Goal: Transaction & Acquisition: Purchase product/service

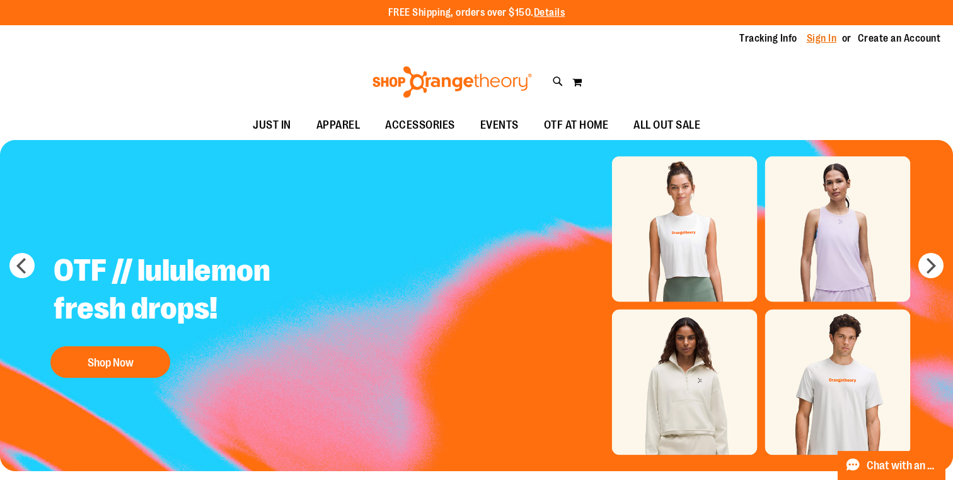
click at [827, 34] on link "Sign In" at bounding box center [822, 39] width 30 height 14
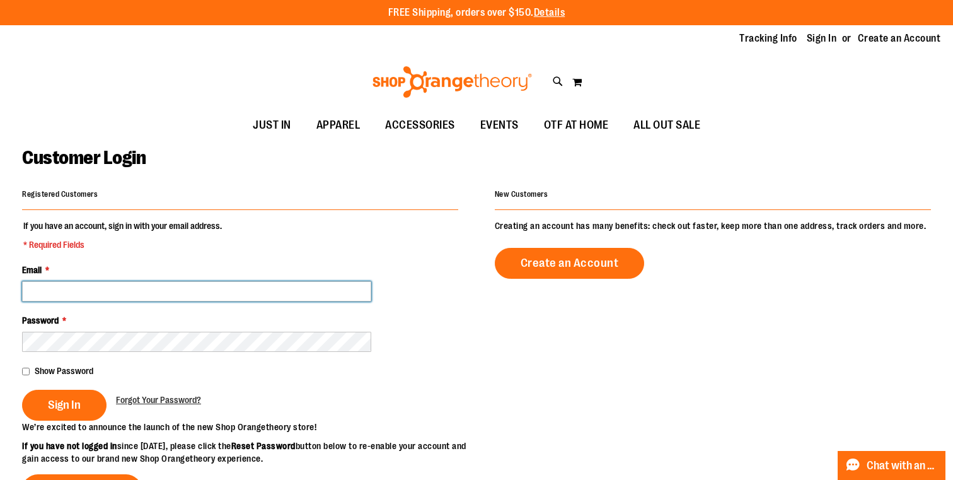
type input "**********"
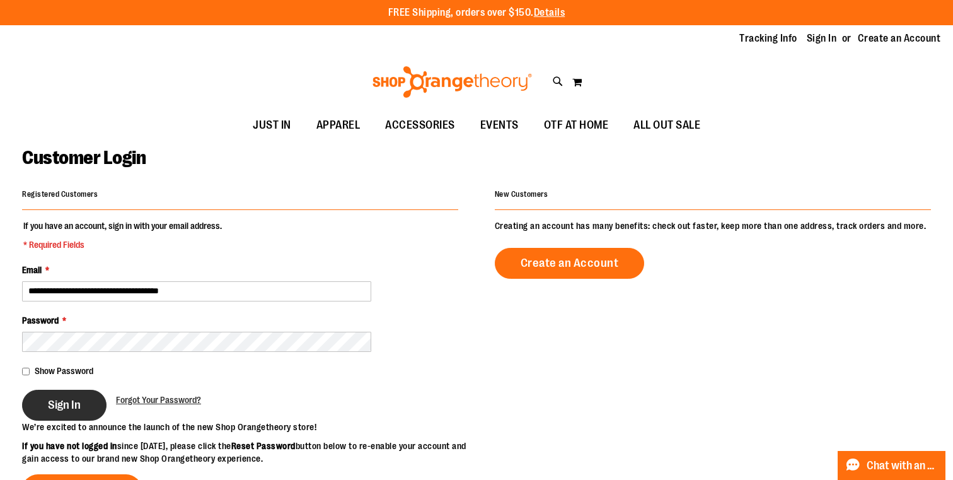
click at [81, 400] on button "Sign In" at bounding box center [64, 405] width 84 height 31
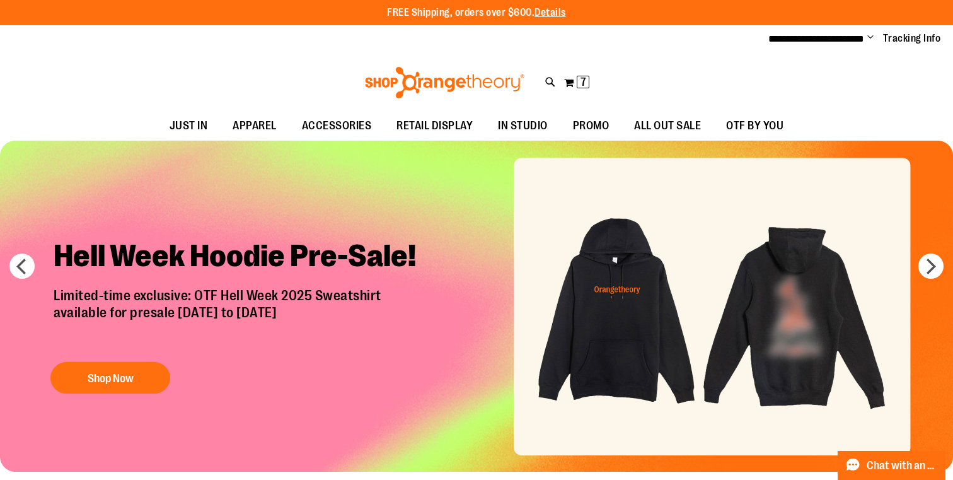
click at [867, 28] on div "**********" at bounding box center [476, 39] width 953 height 28
click at [870, 37] on span "Change" at bounding box center [871, 38] width 6 height 12
click at [817, 64] on link "My Account" at bounding box center [826, 61] width 110 height 24
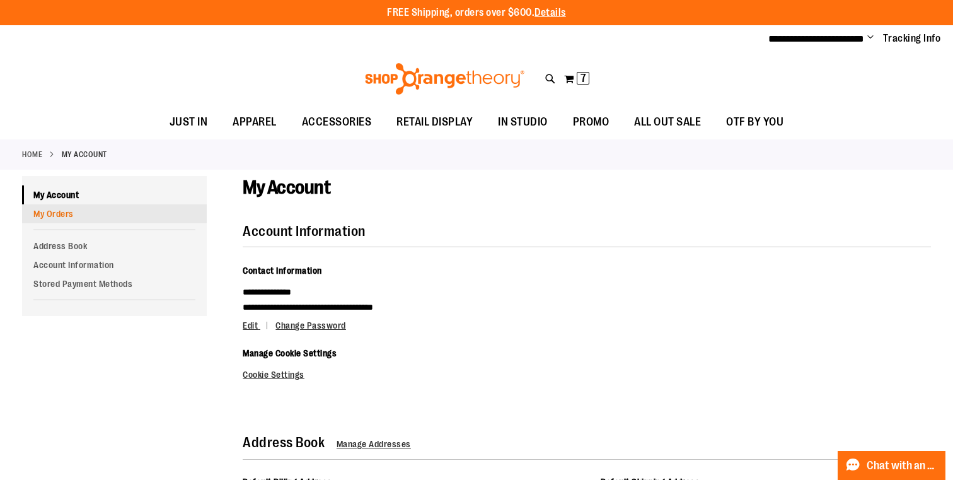
click at [67, 208] on link "My Orders" at bounding box center [114, 213] width 185 height 19
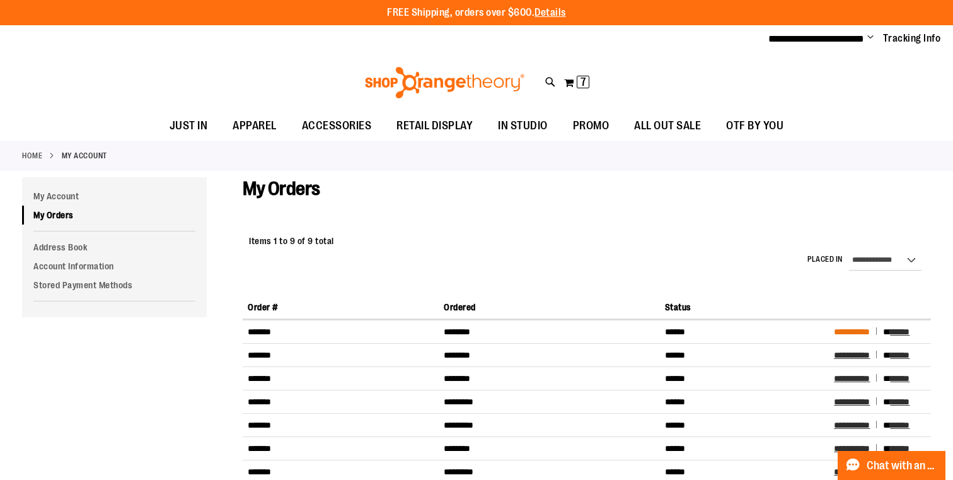
click at [861, 332] on span "**********" at bounding box center [852, 331] width 36 height 9
click at [866, 355] on span "**********" at bounding box center [852, 355] width 36 height 9
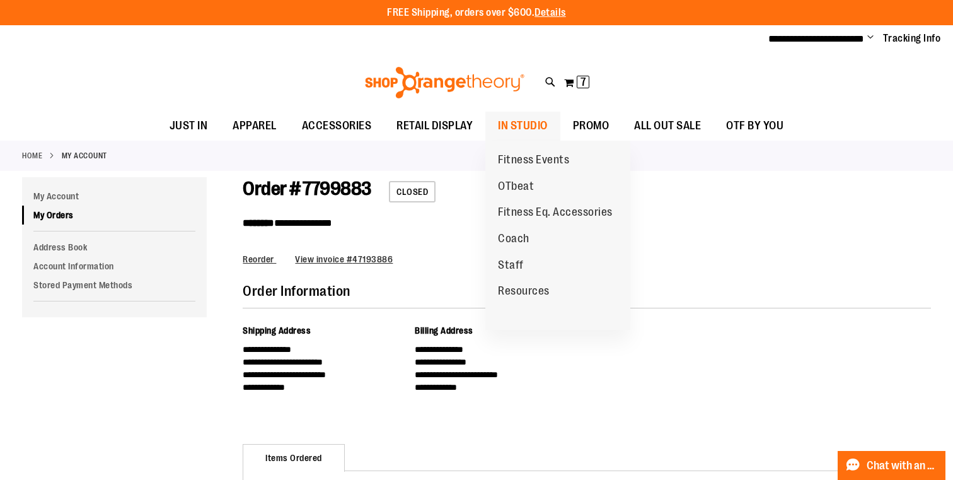
click at [536, 122] on span "IN STUDIO" at bounding box center [523, 126] width 50 height 28
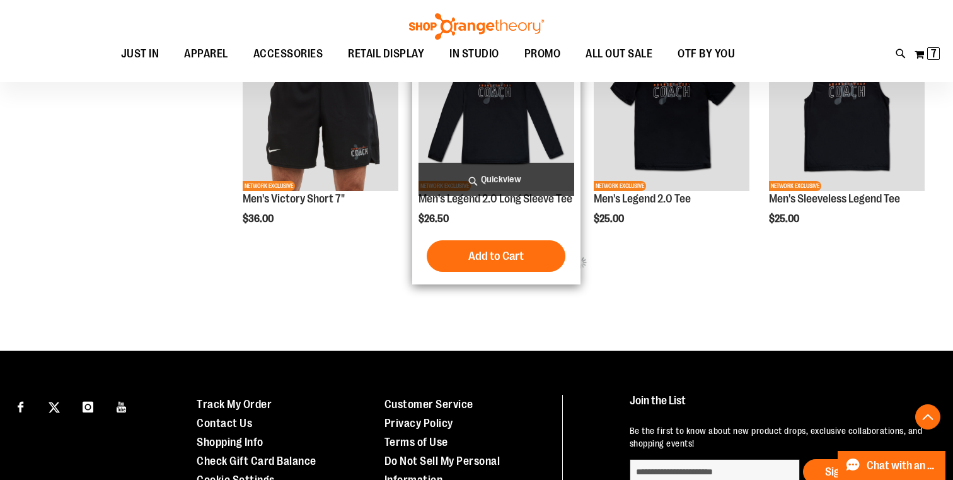
scroll to position [676, 0]
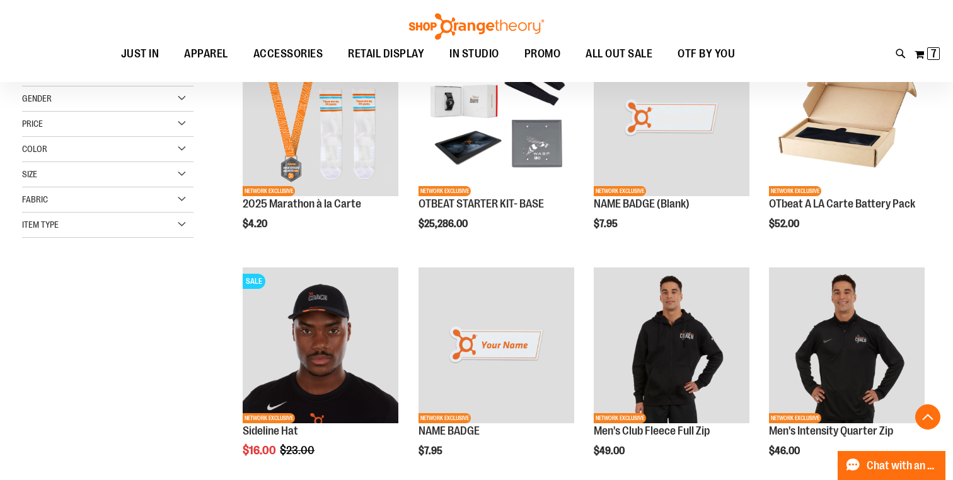
scroll to position [173, 0]
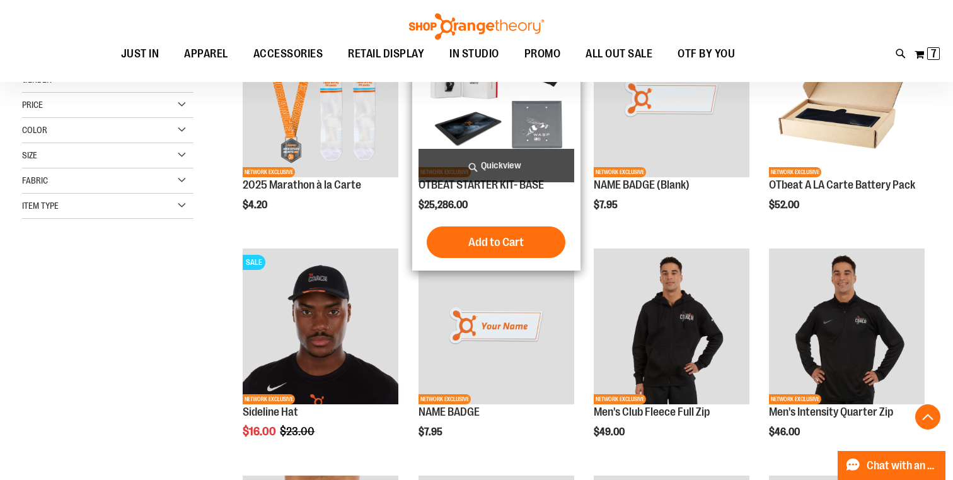
scroll to position [245, 0]
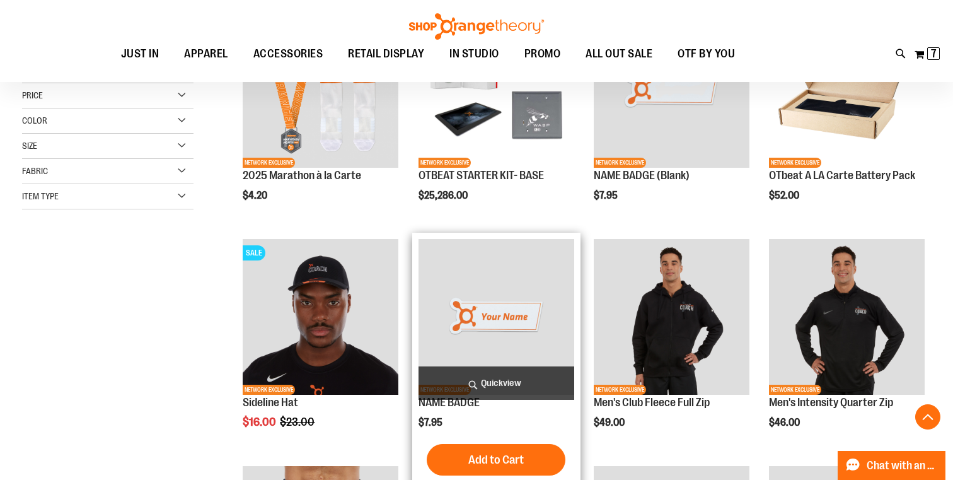
click at [500, 388] on span "Quickview" at bounding box center [497, 382] width 156 height 33
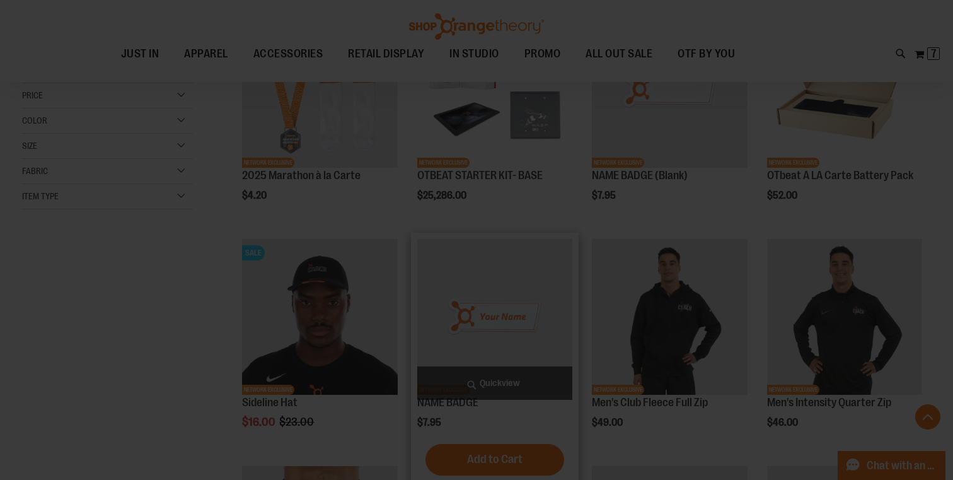
scroll to position [0, 0]
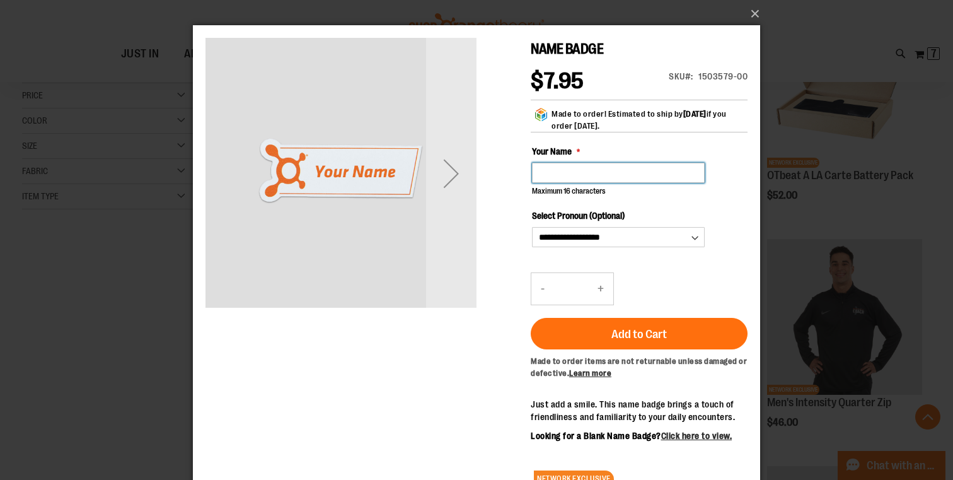
click at [670, 170] on input "Your Name" at bounding box center [618, 173] width 173 height 20
type input "******"
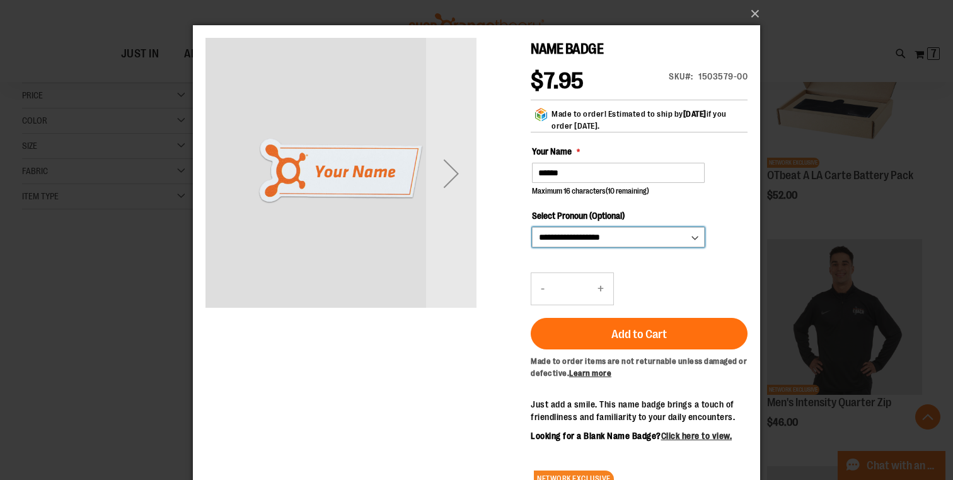
select select "*"
select select
drag, startPoint x: 723, startPoint y: -74, endPoint x: 751, endPoint y: 16, distance: 94.3
click at [751, 15] on button "×" at bounding box center [480, 14] width 567 height 28
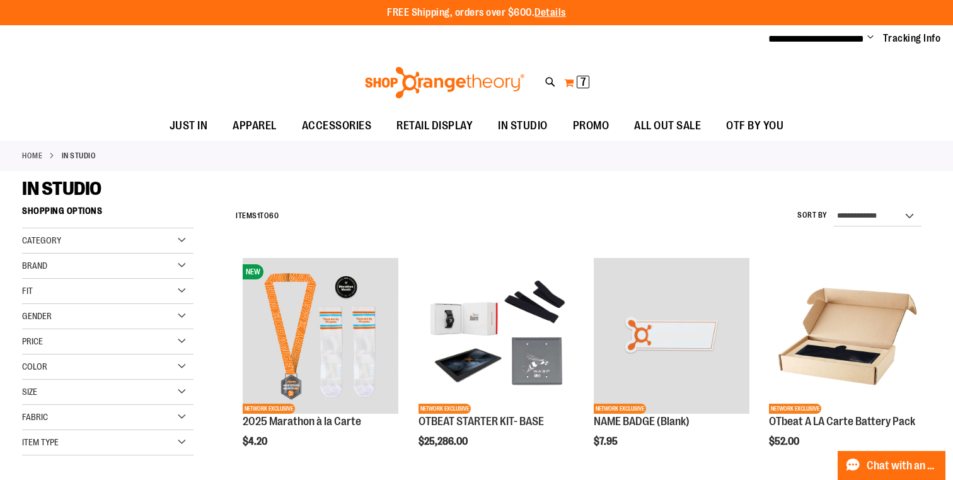
click at [569, 82] on button "My Cart 7 7 items" at bounding box center [577, 83] width 26 height 20
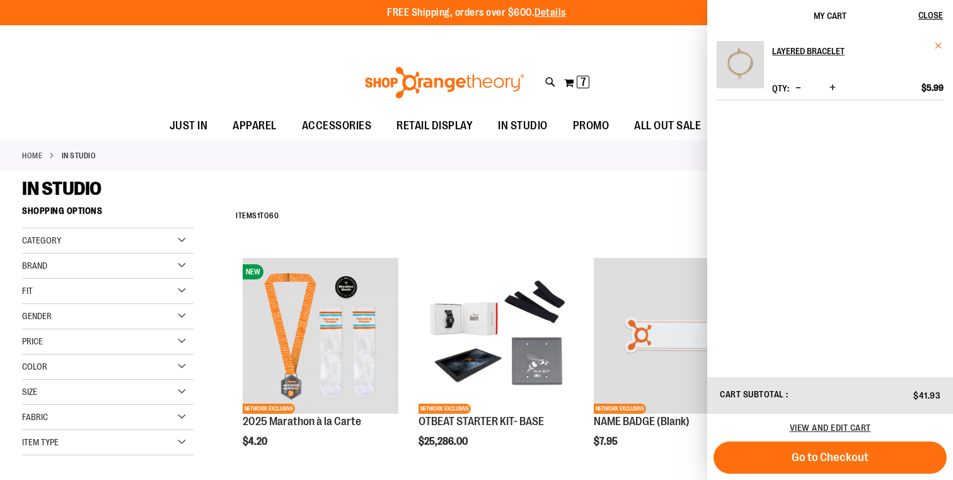
click at [941, 45] on span "Remove item" at bounding box center [938, 45] width 9 height 9
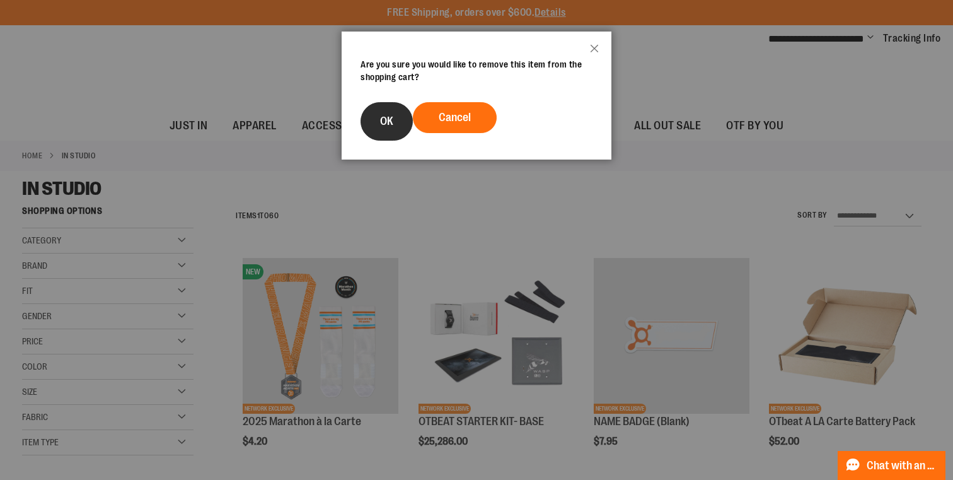
click at [381, 119] on span "OK" at bounding box center [386, 121] width 13 height 13
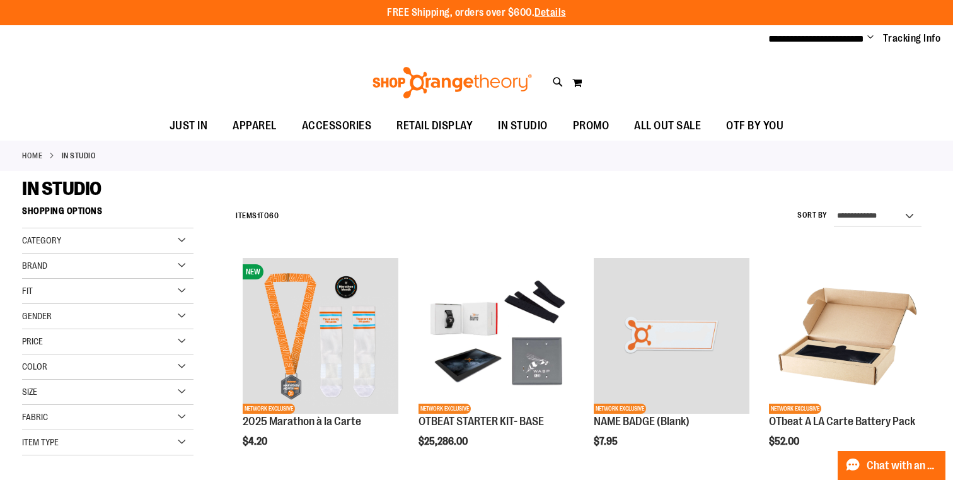
click at [675, 45] on div "**********" at bounding box center [476, 39] width 953 height 28
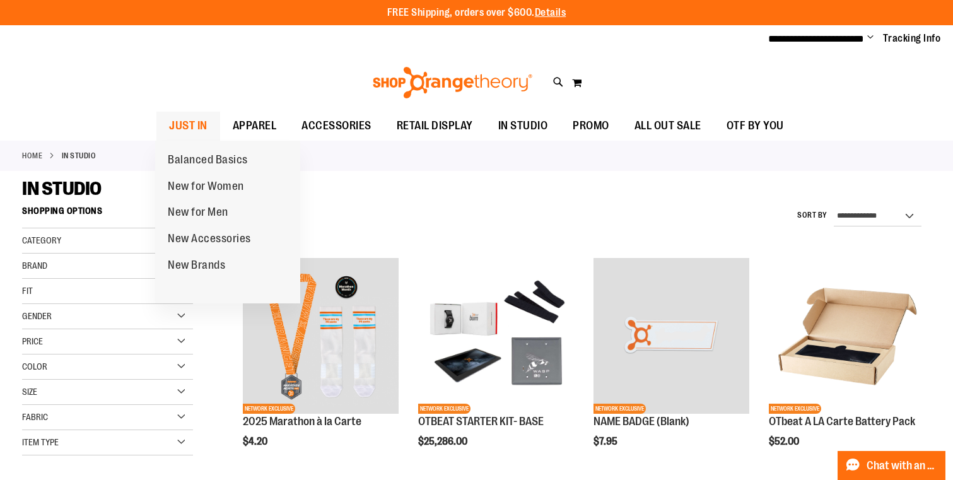
click at [193, 115] on span "JUST IN" at bounding box center [188, 126] width 38 height 28
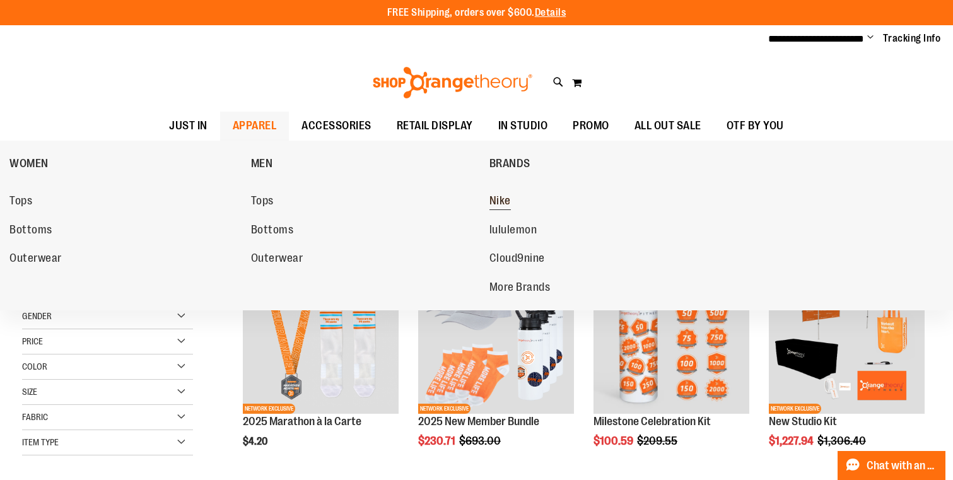
click at [496, 199] on span "Nike" at bounding box center [499, 202] width 21 height 16
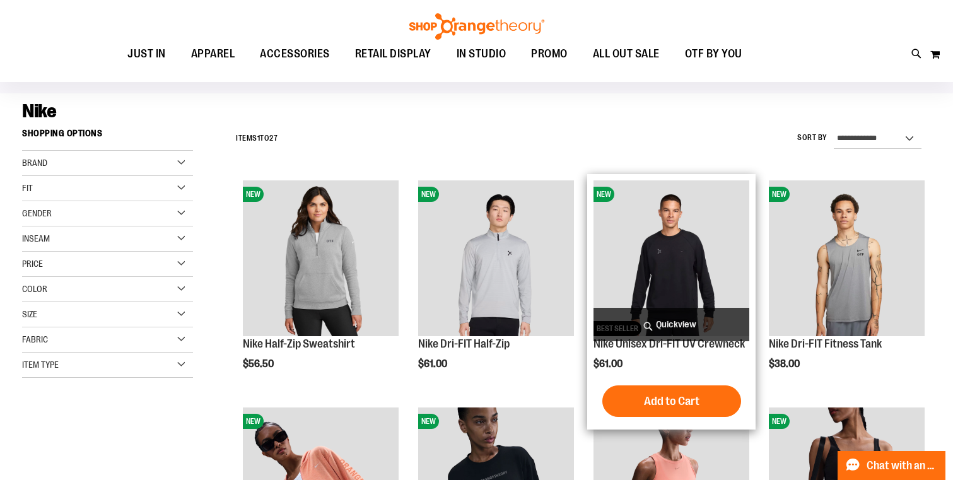
scroll to position [83, 0]
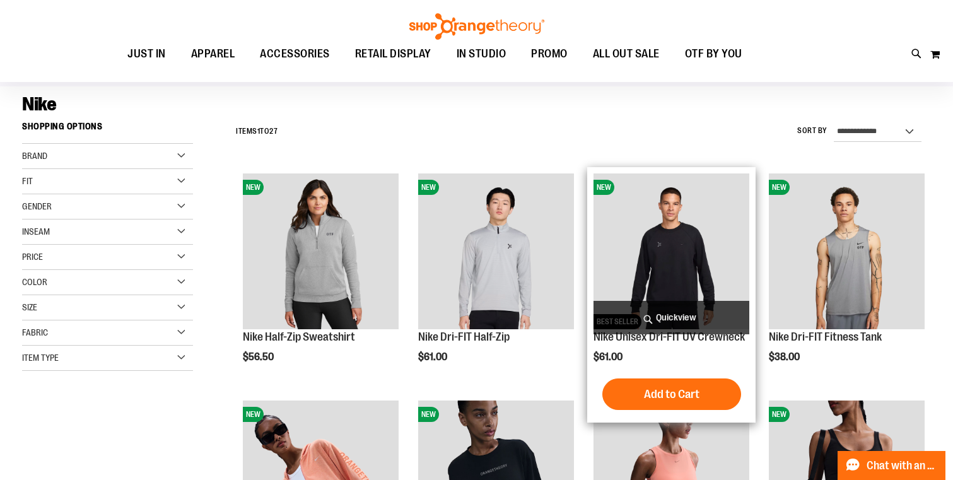
click at [667, 323] on span "Quickview" at bounding box center [671, 317] width 156 height 33
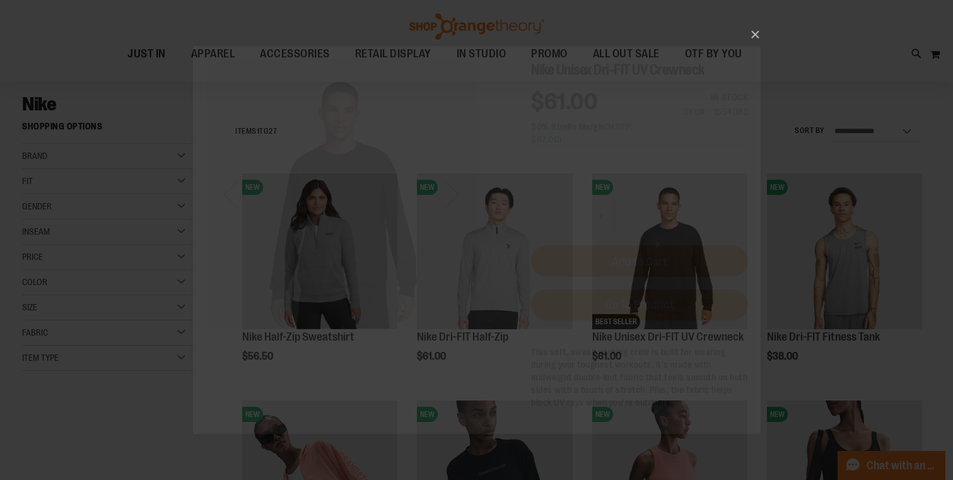
scroll to position [0, 0]
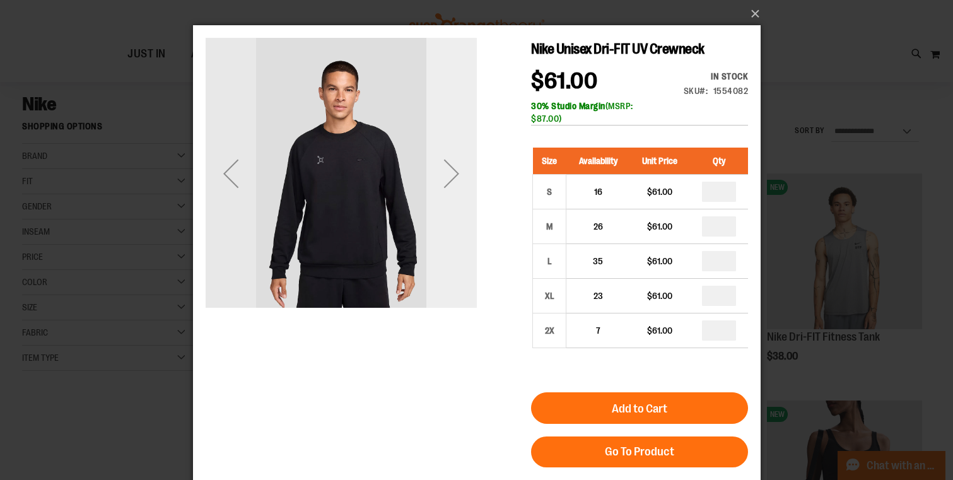
click at [458, 168] on div "Next" at bounding box center [451, 173] width 50 height 50
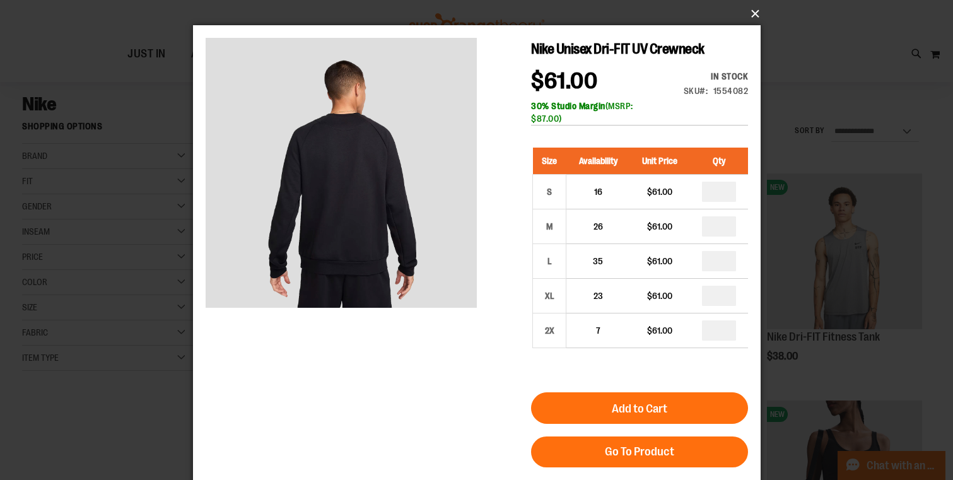
click at [753, 15] on button "×" at bounding box center [480, 14] width 567 height 28
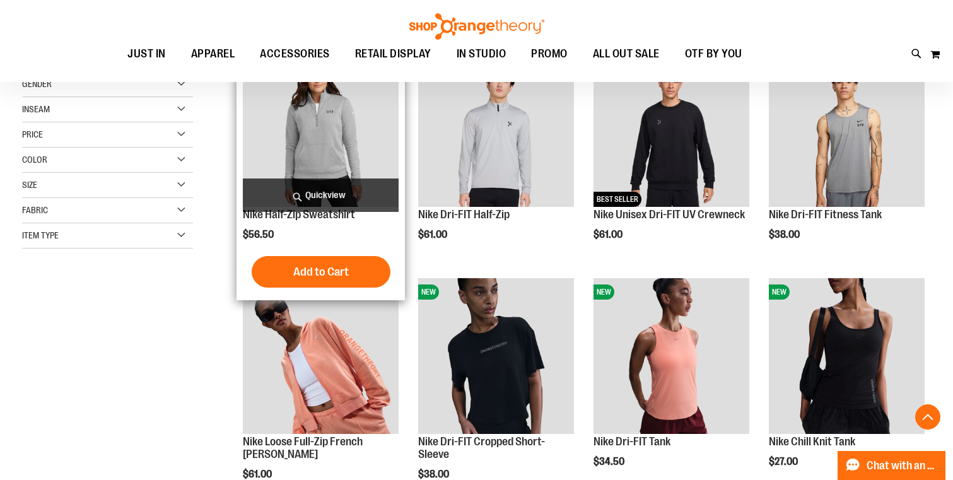
scroll to position [212, 0]
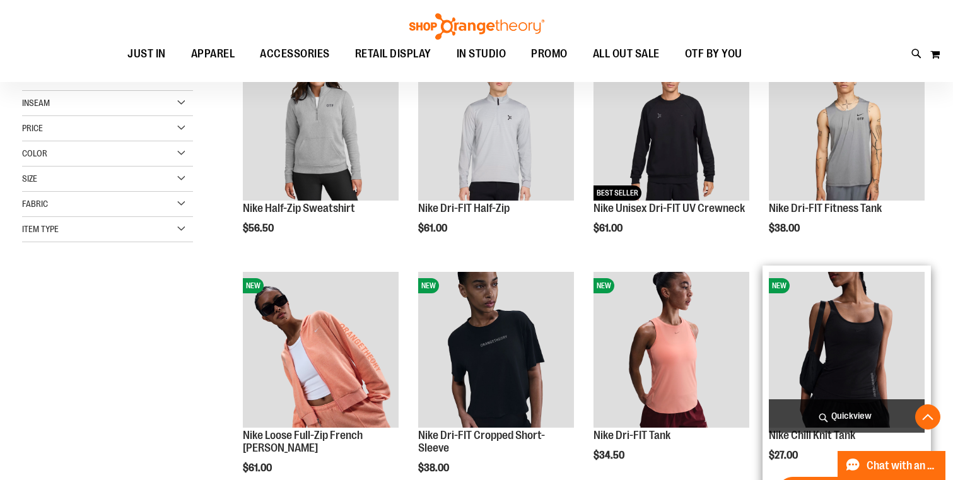
click at [870, 419] on span "Quickview" at bounding box center [847, 415] width 156 height 33
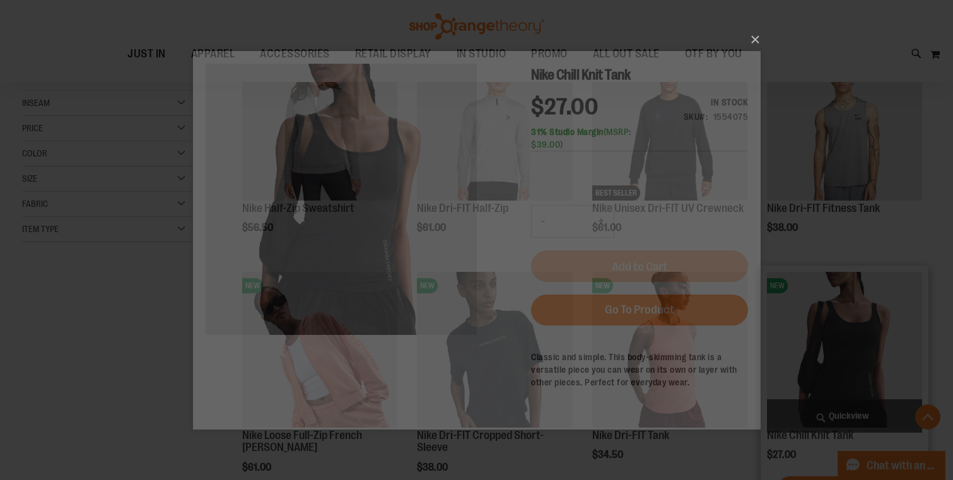
scroll to position [0, 0]
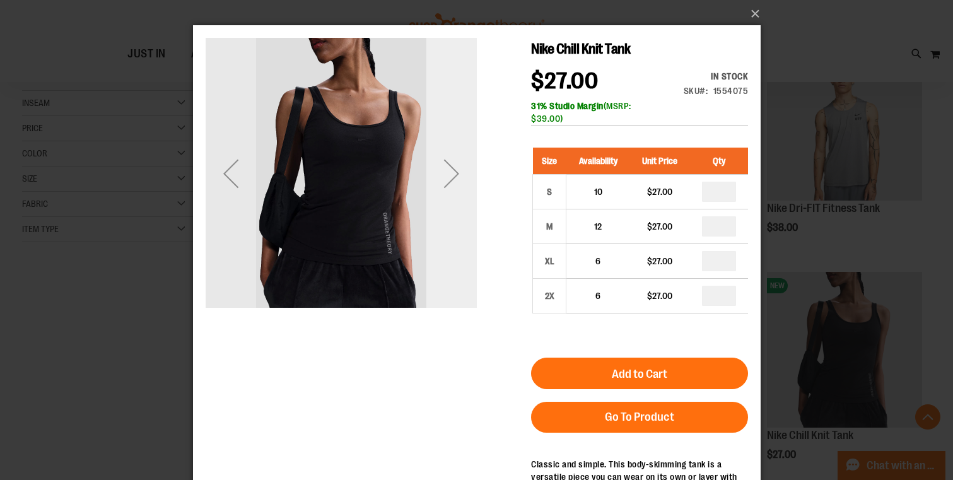
click at [445, 164] on div "Next" at bounding box center [451, 173] width 50 height 50
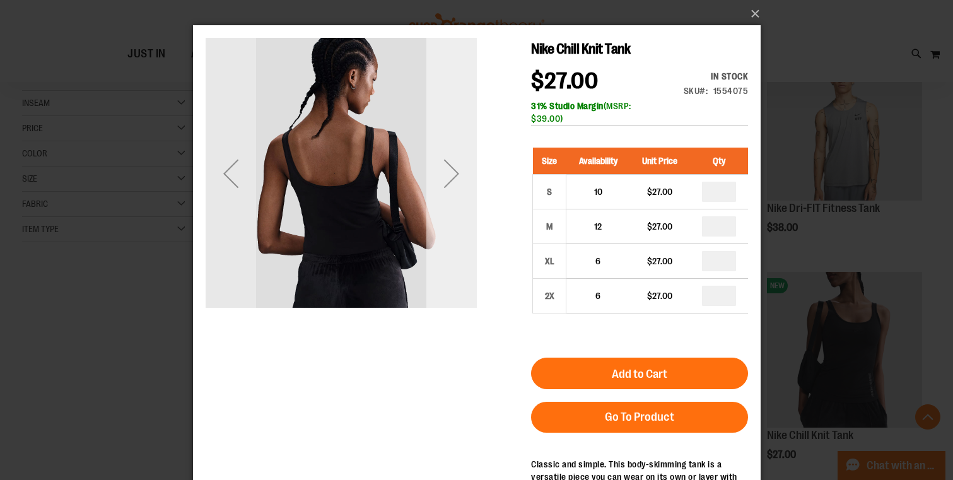
click at [449, 169] on div "Next" at bounding box center [451, 173] width 50 height 50
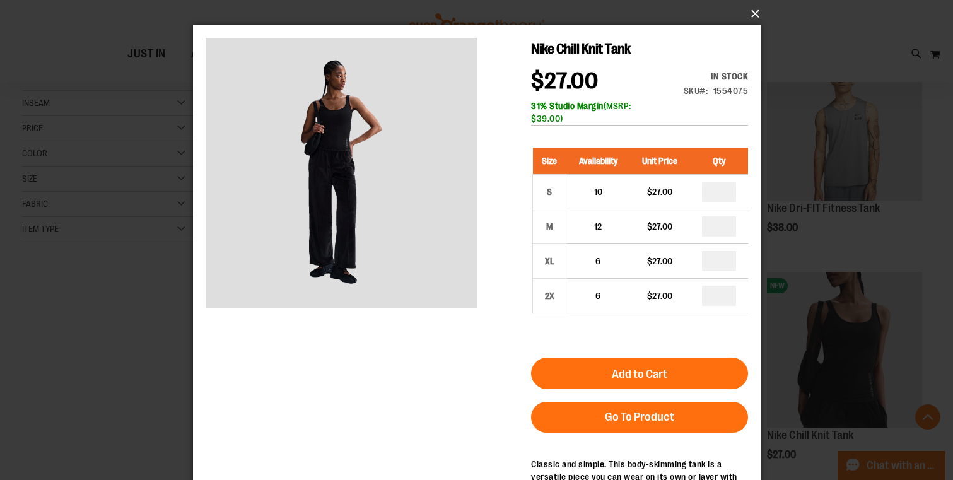
click at [753, 14] on button "×" at bounding box center [480, 14] width 567 height 28
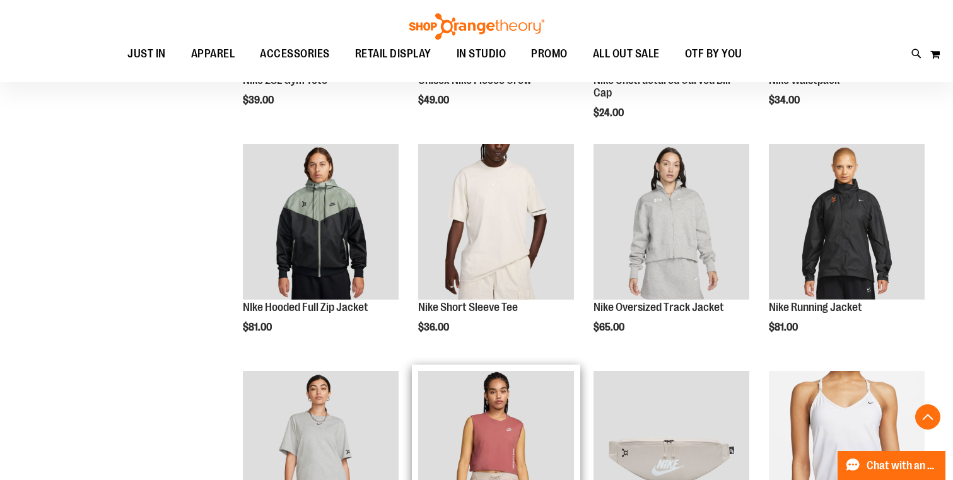
scroll to position [793, 0]
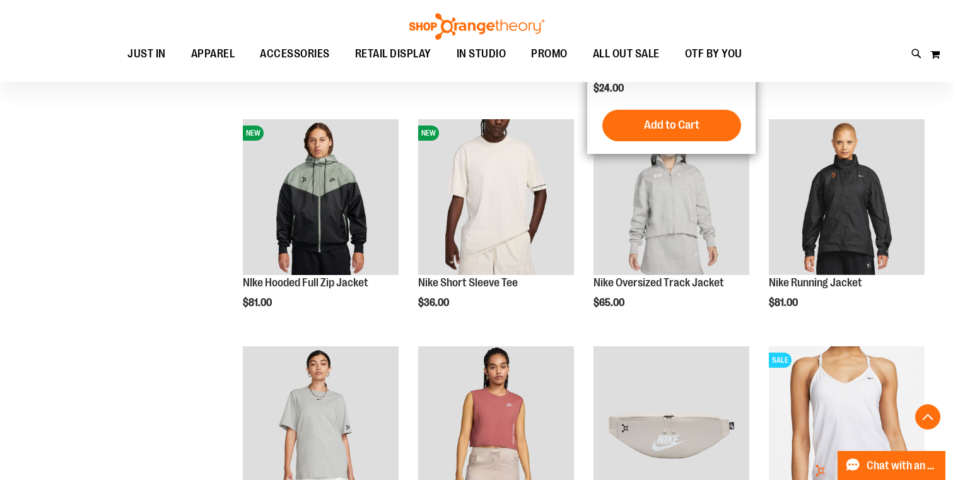
scroll to position [991, 0]
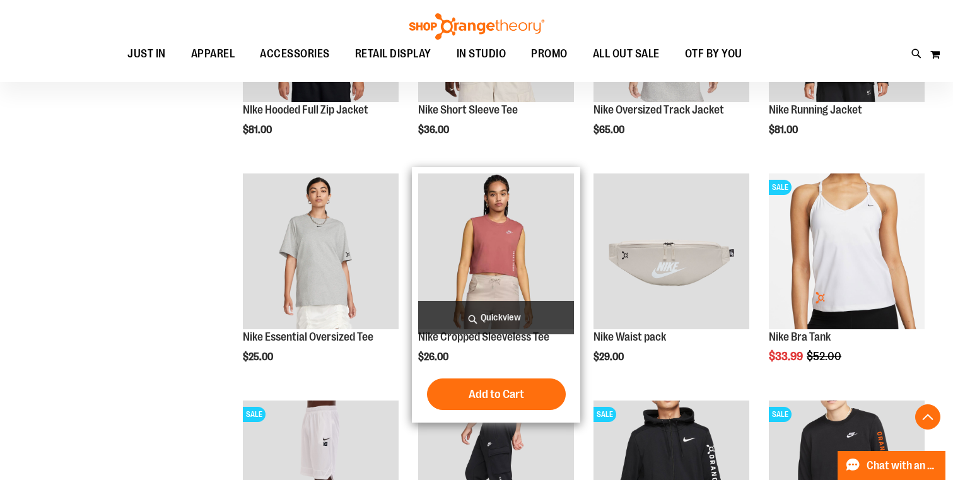
click at [476, 322] on span "Quickview" at bounding box center [496, 317] width 156 height 33
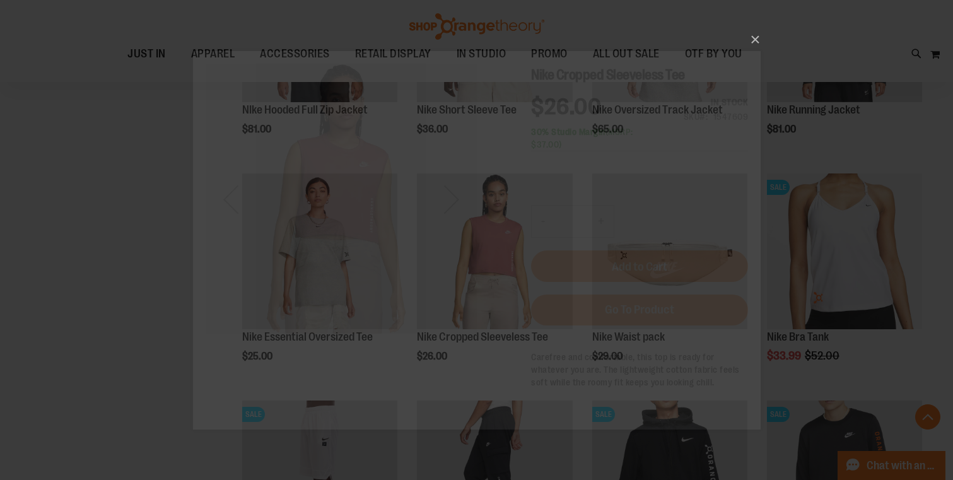
scroll to position [0, 0]
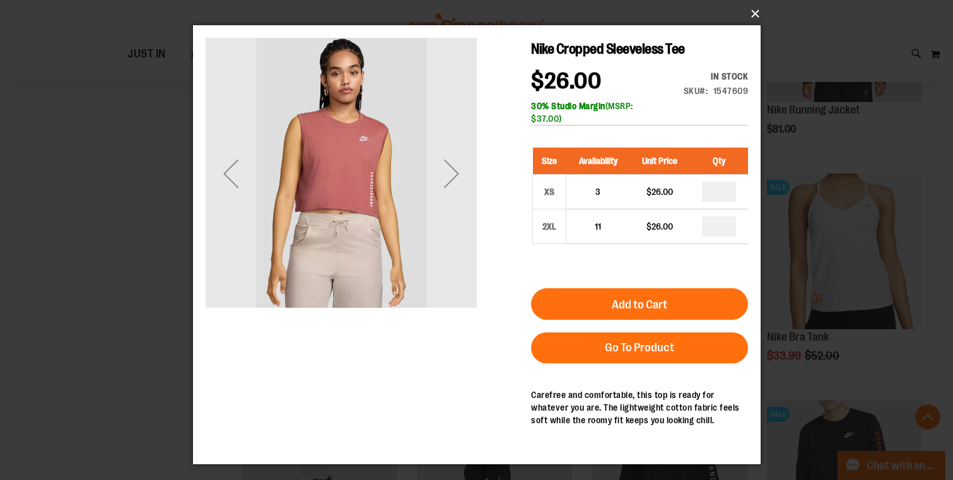
click at [757, 18] on button "×" at bounding box center [480, 14] width 567 height 28
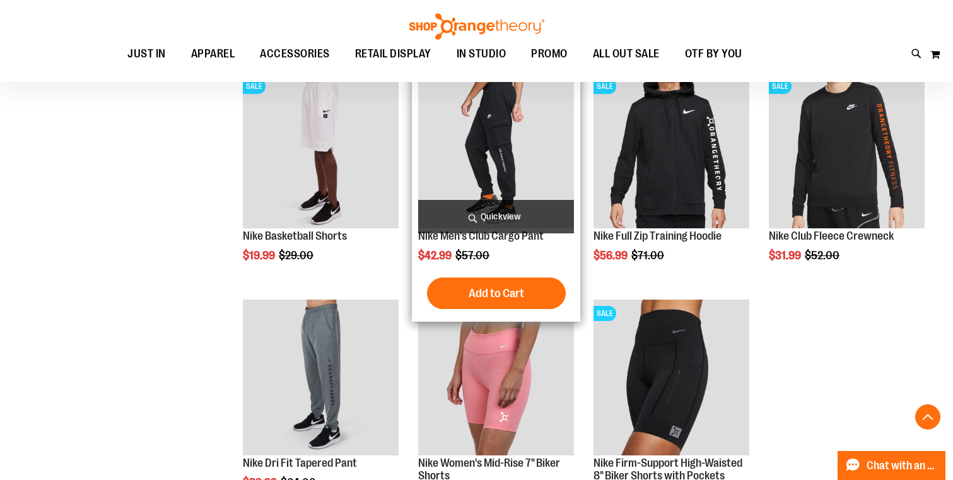
scroll to position [1323, 0]
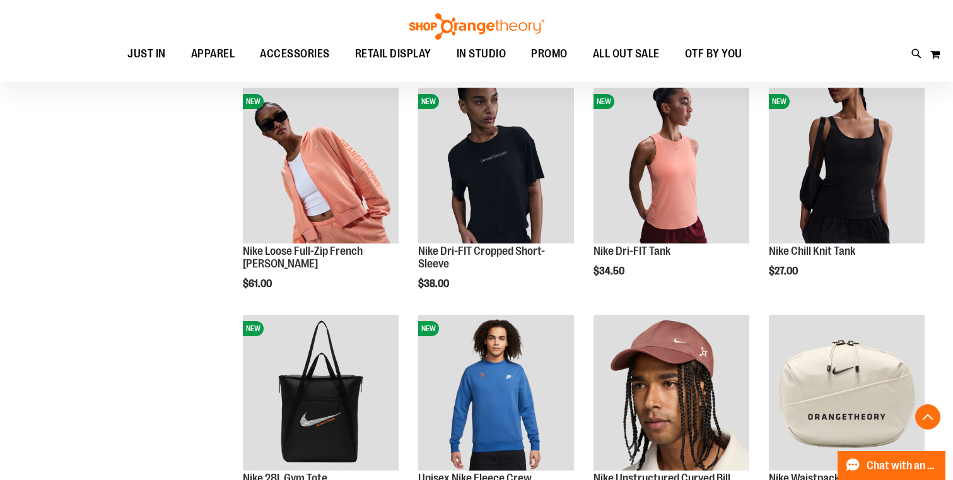
scroll to position [393, 1]
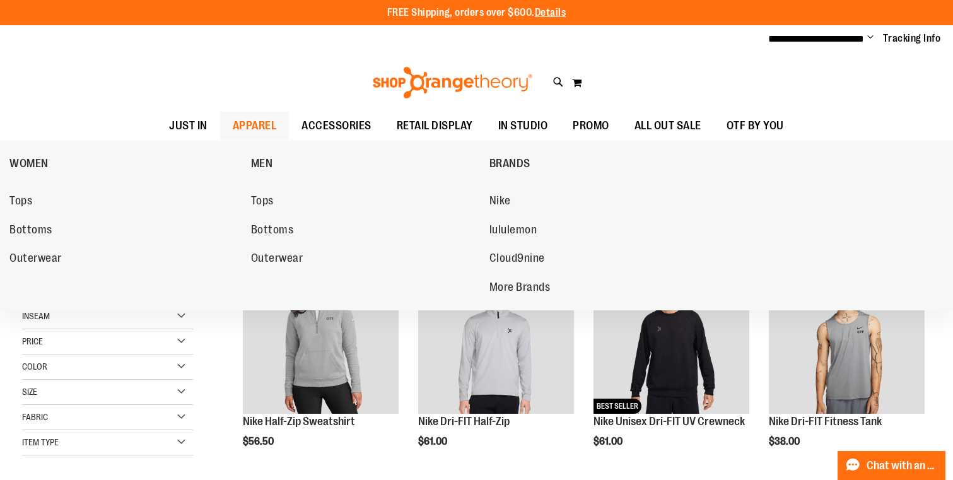
click at [254, 125] on span "APPAREL" at bounding box center [255, 126] width 44 height 28
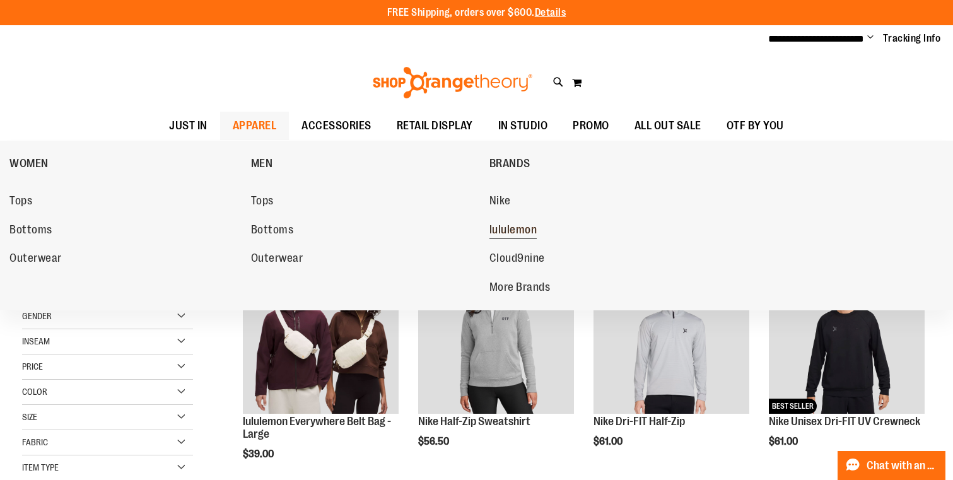
click at [529, 221] on link "lululemon" at bounding box center [603, 230] width 229 height 23
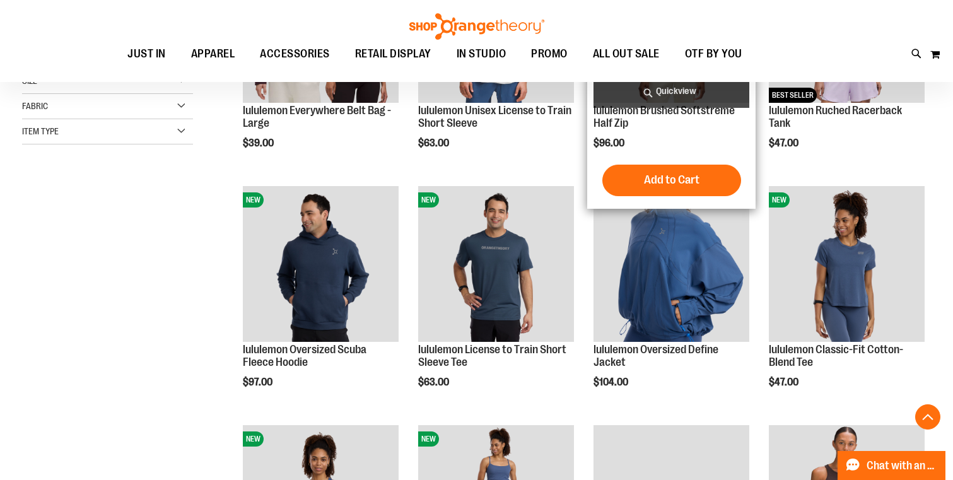
scroll to position [317, 0]
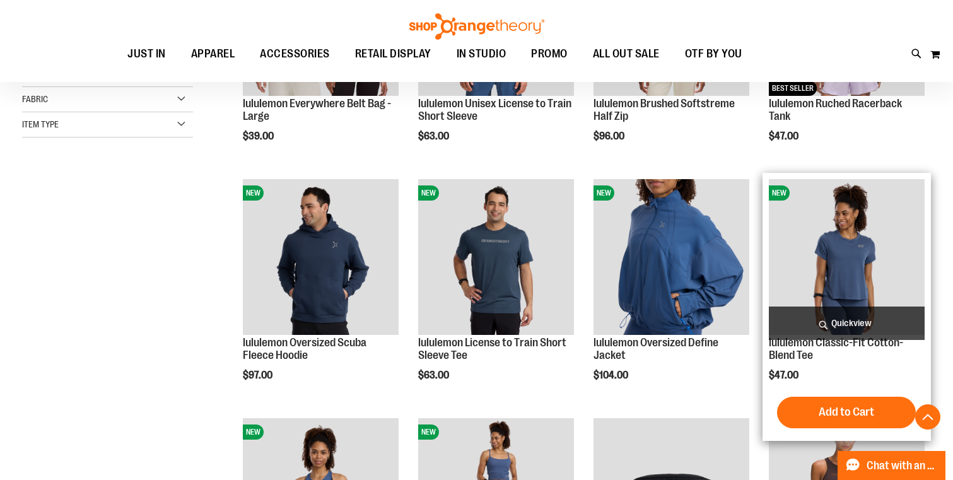
click at [855, 324] on span "Quickview" at bounding box center [847, 322] width 156 height 33
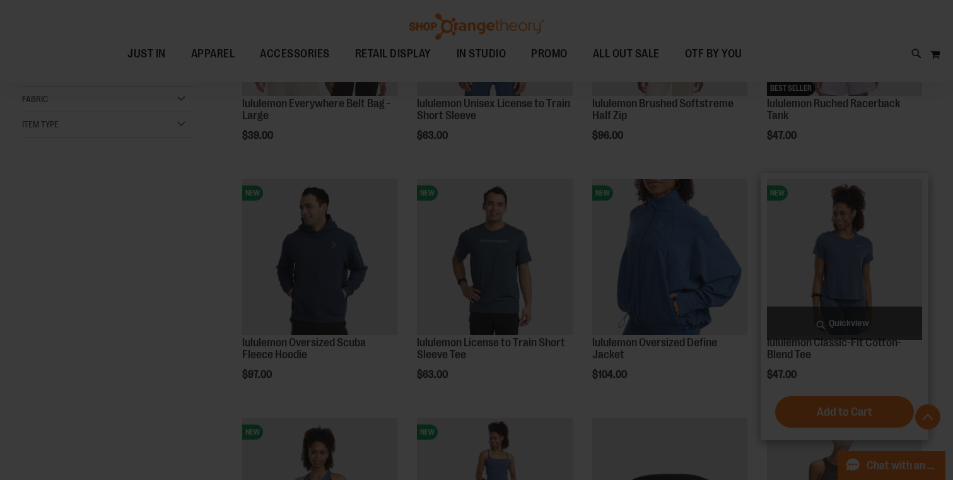
scroll to position [0, 0]
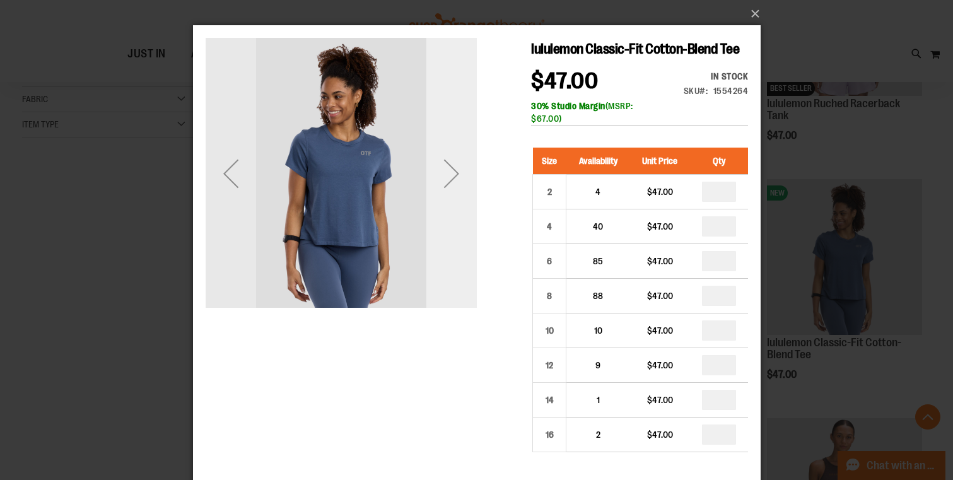
click at [458, 173] on div "Next" at bounding box center [451, 173] width 50 height 50
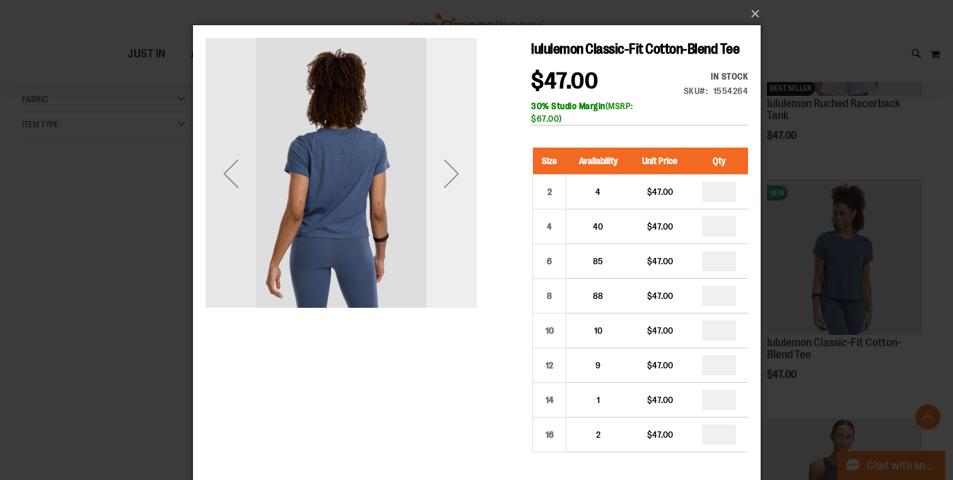
click at [458, 173] on div "Next" at bounding box center [451, 173] width 50 height 50
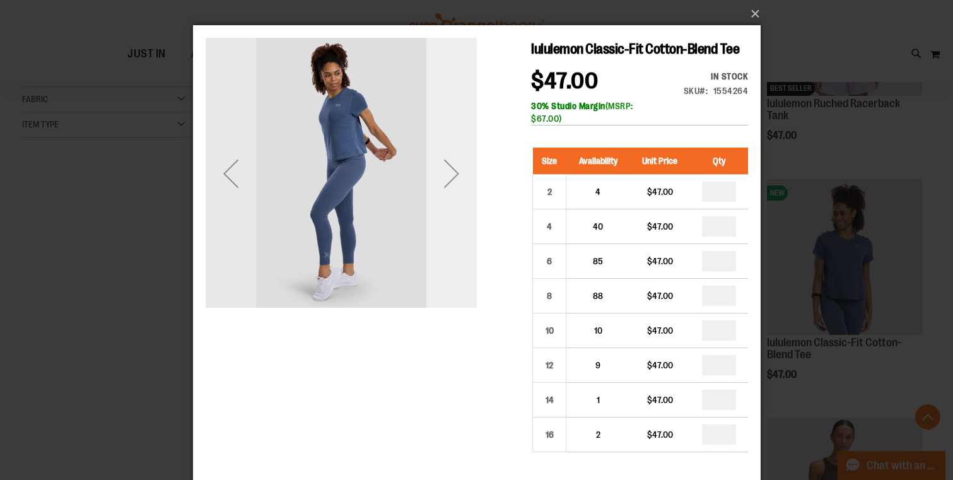
click at [458, 173] on div "Next" at bounding box center [451, 173] width 50 height 50
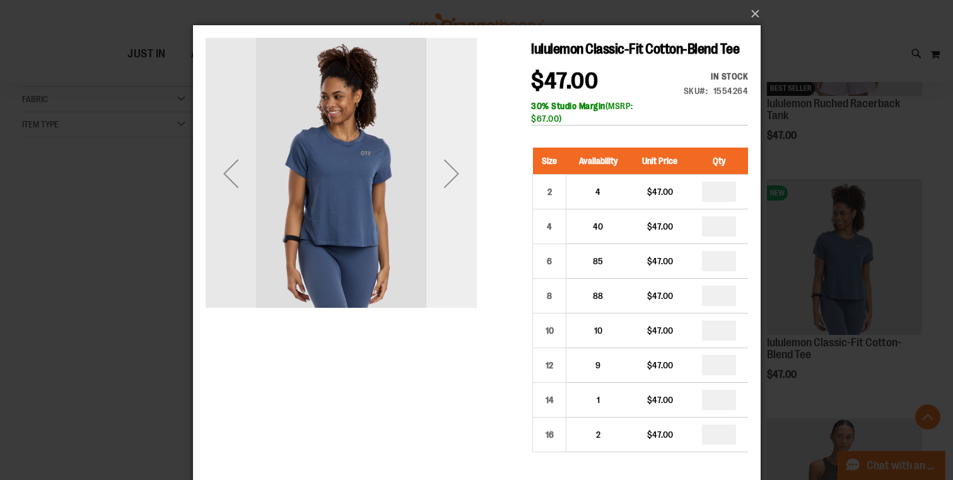
click at [452, 168] on div "Next" at bounding box center [451, 173] width 50 height 50
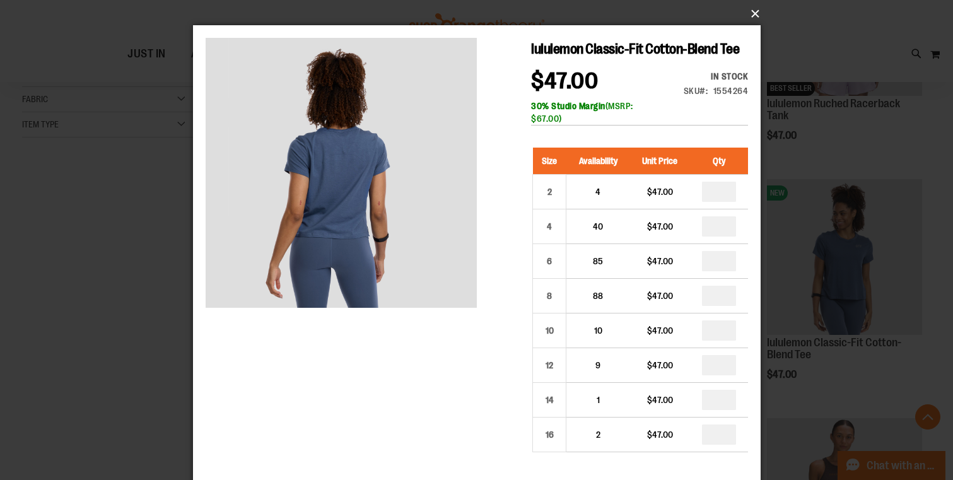
click at [759, 13] on button "×" at bounding box center [480, 14] width 567 height 28
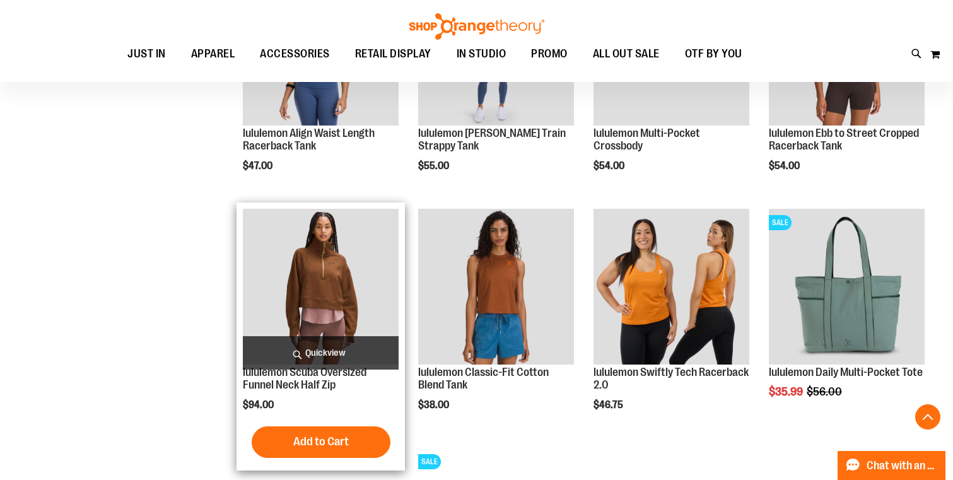
scroll to position [760, 0]
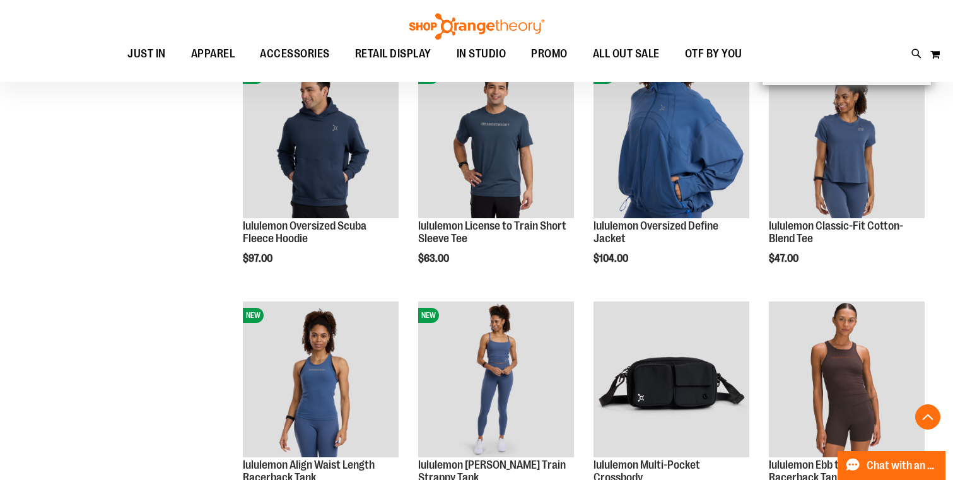
scroll to position [302, 0]
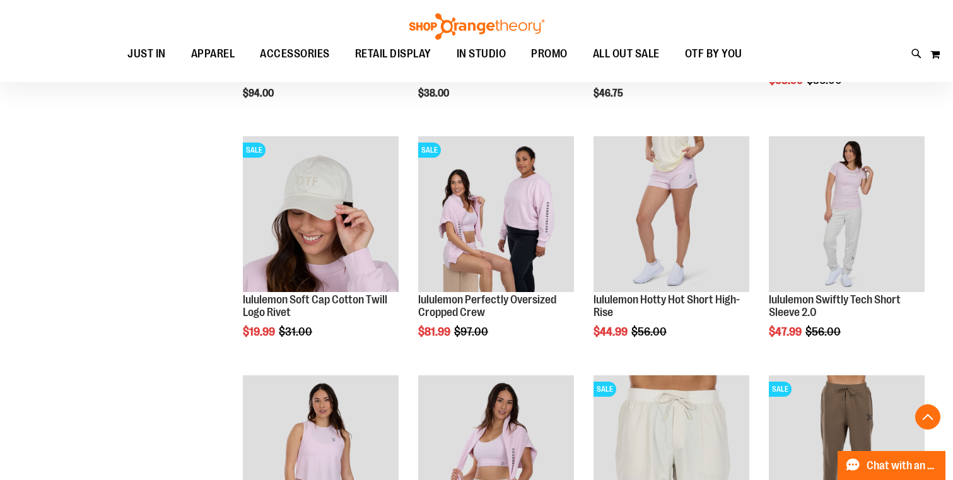
scroll to position [1077, 0]
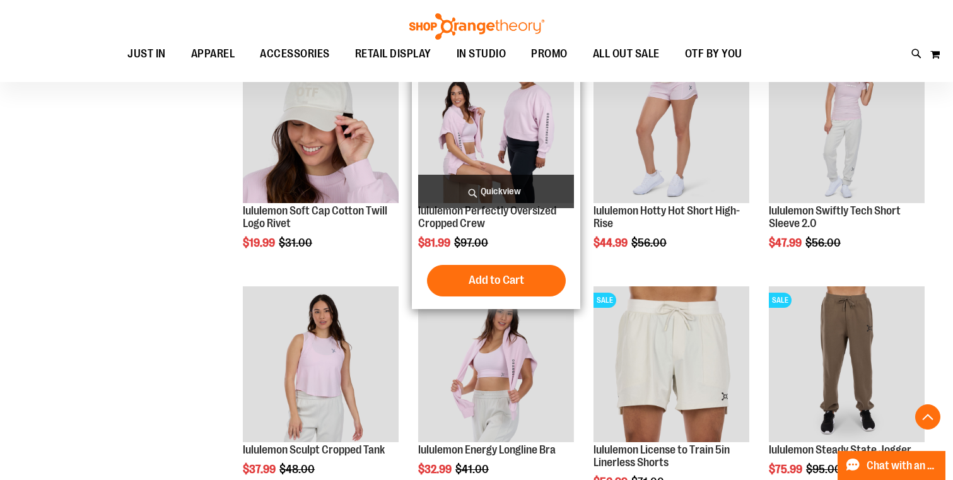
scroll to position [1170, 0]
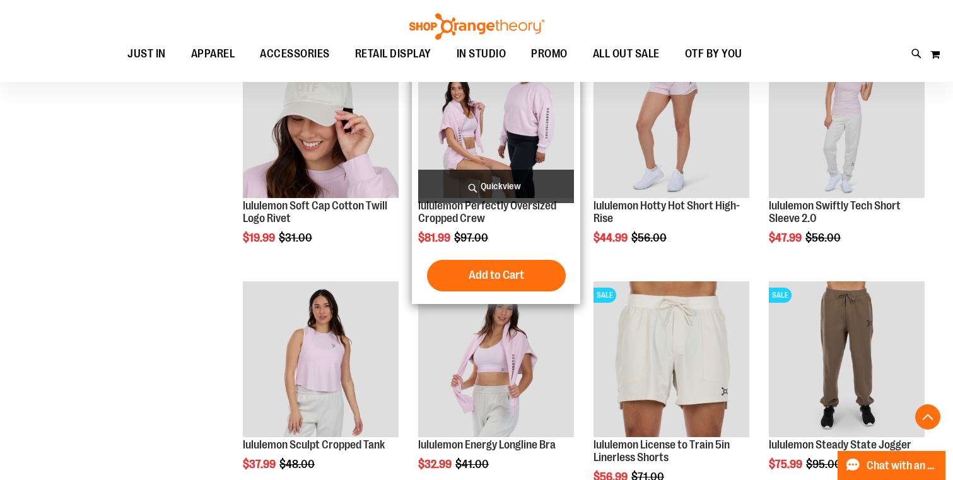
click at [511, 190] on span "Quickview" at bounding box center [496, 186] width 156 height 33
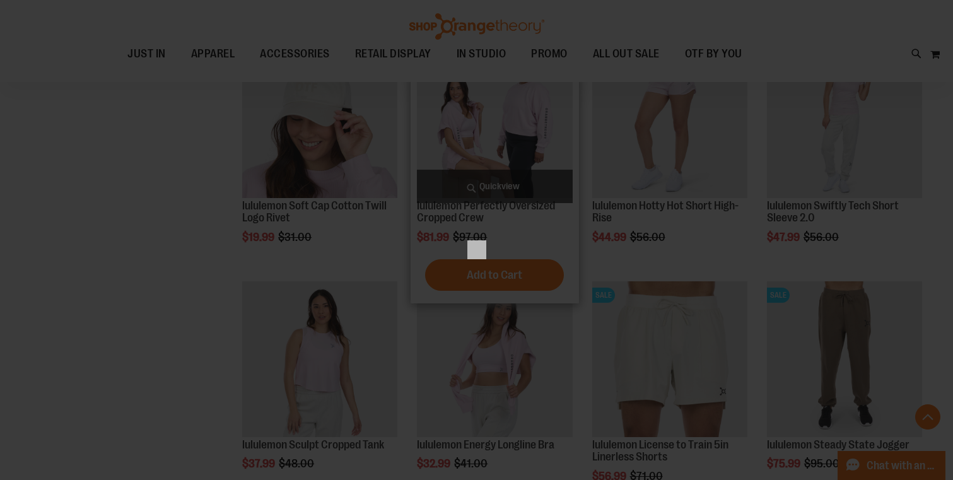
scroll to position [0, 0]
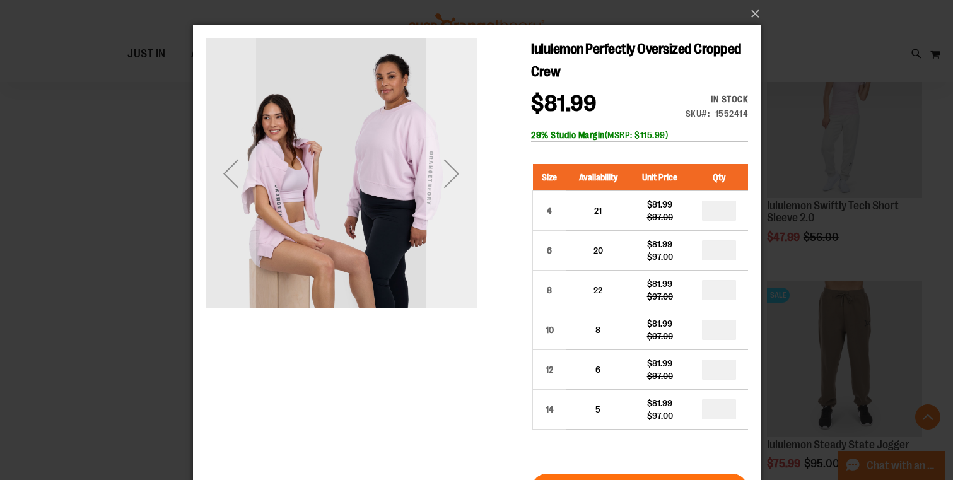
click at [451, 172] on div "Next" at bounding box center [451, 173] width 50 height 50
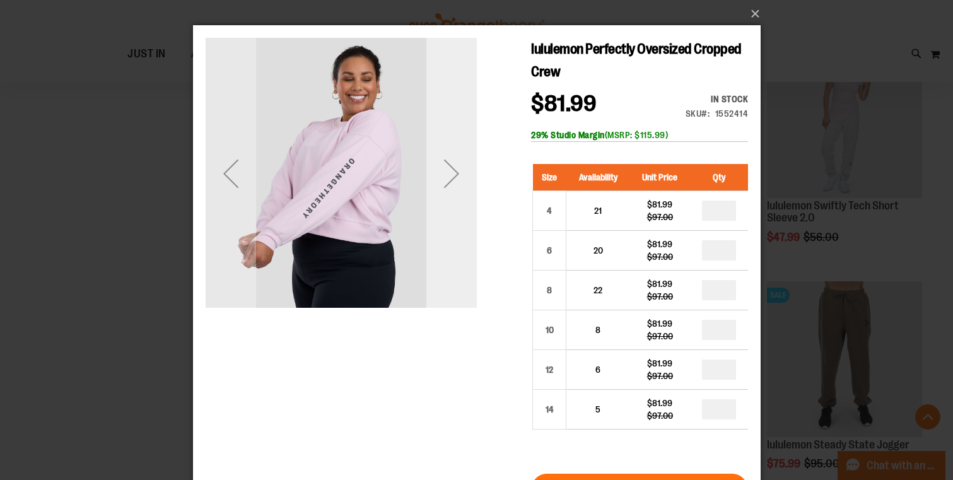
click at [451, 172] on div "Next" at bounding box center [451, 173] width 50 height 50
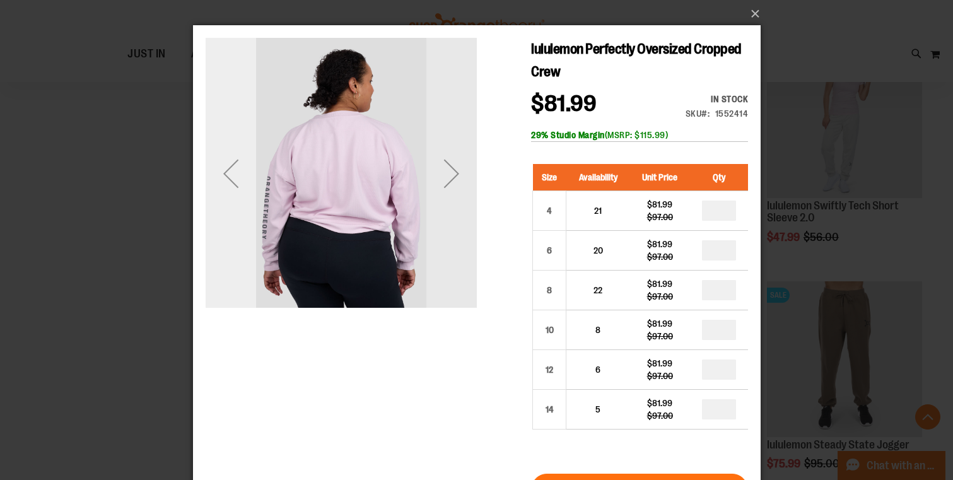
click at [236, 183] on div "Previous" at bounding box center [230, 173] width 50 height 50
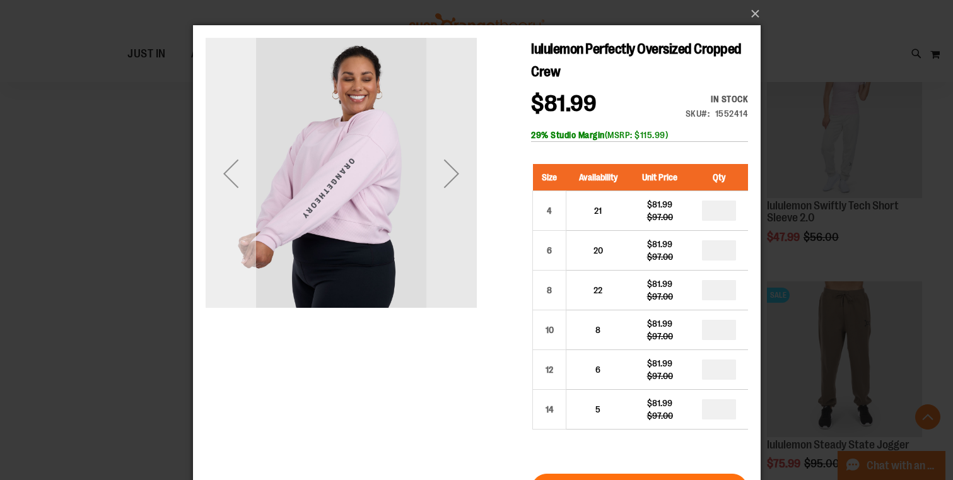
click at [235, 181] on div "Previous" at bounding box center [230, 173] width 50 height 50
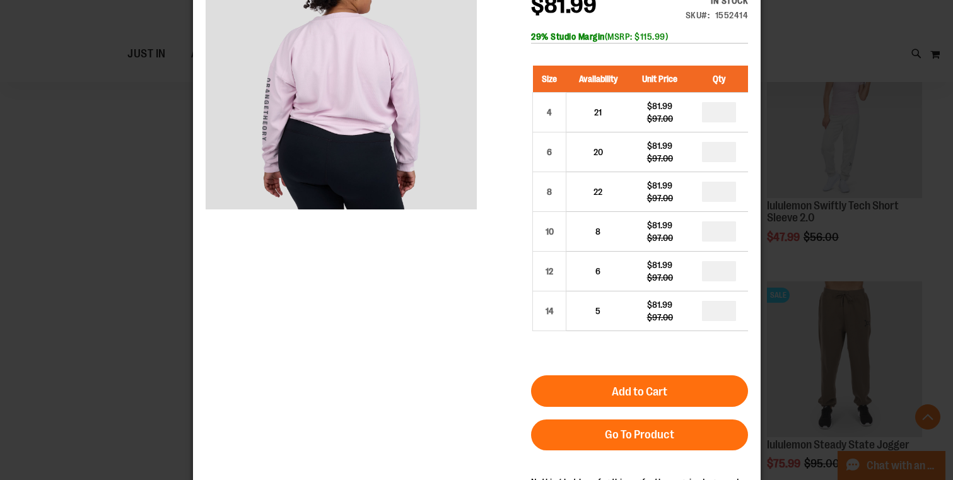
scroll to position [70, 0]
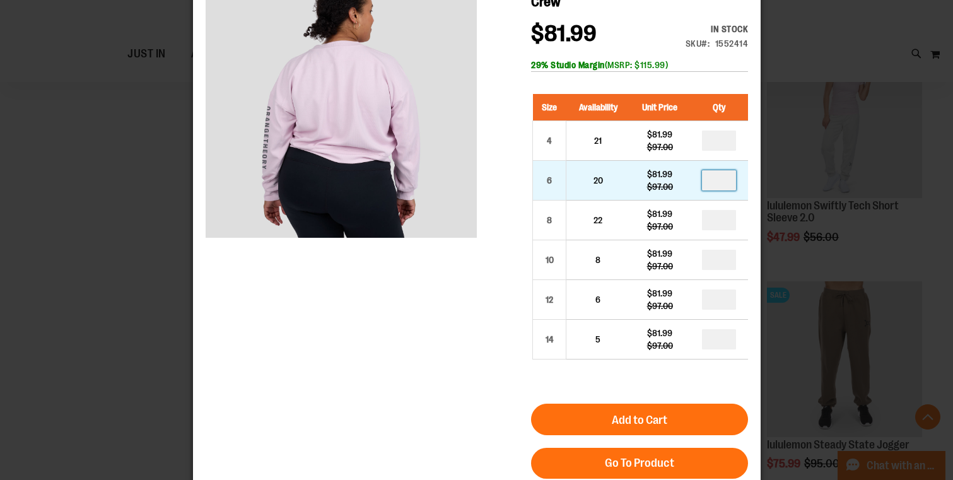
drag, startPoint x: 728, startPoint y: 184, endPoint x: 697, endPoint y: 184, distance: 30.9
click at [697, 184] on td at bounding box center [718, 181] width 58 height 40
type input "*"
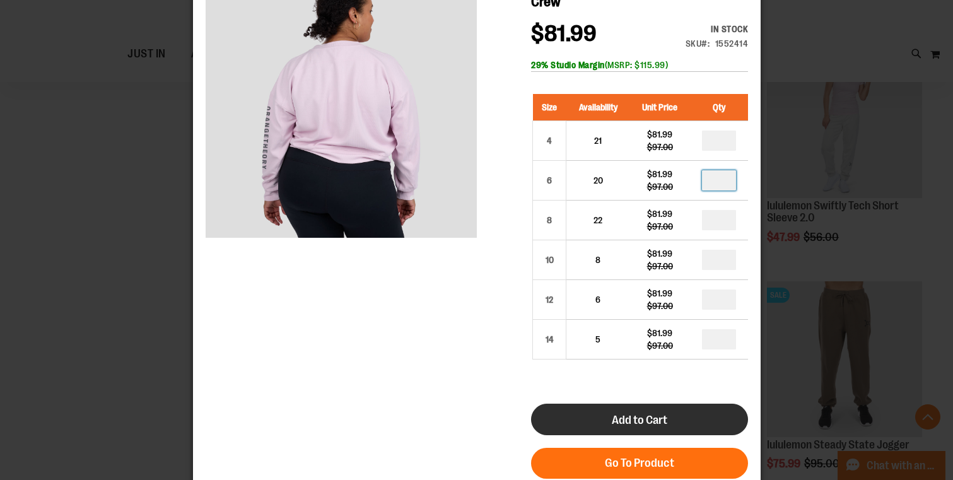
click at [642, 407] on button "Add to Cart" at bounding box center [638, 420] width 217 height 32
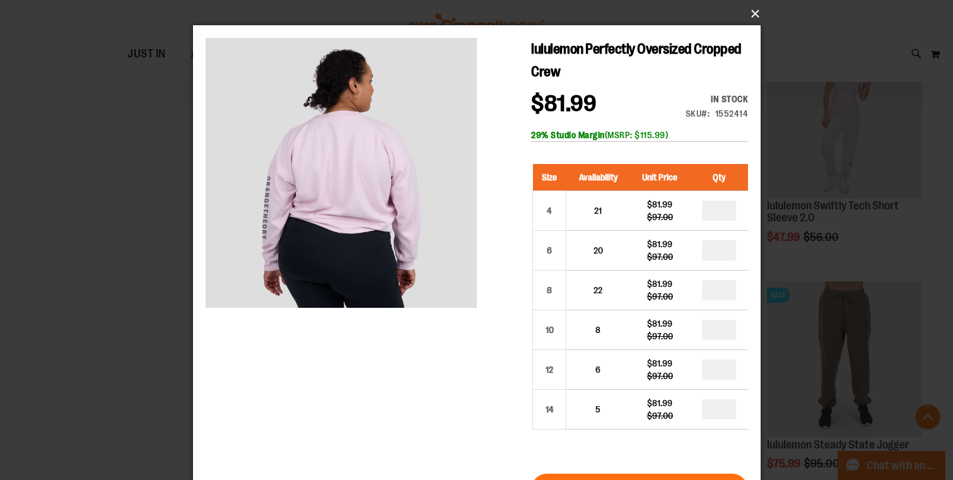
scroll to position [0, 0]
click at [751, 13] on button "×" at bounding box center [480, 14] width 567 height 28
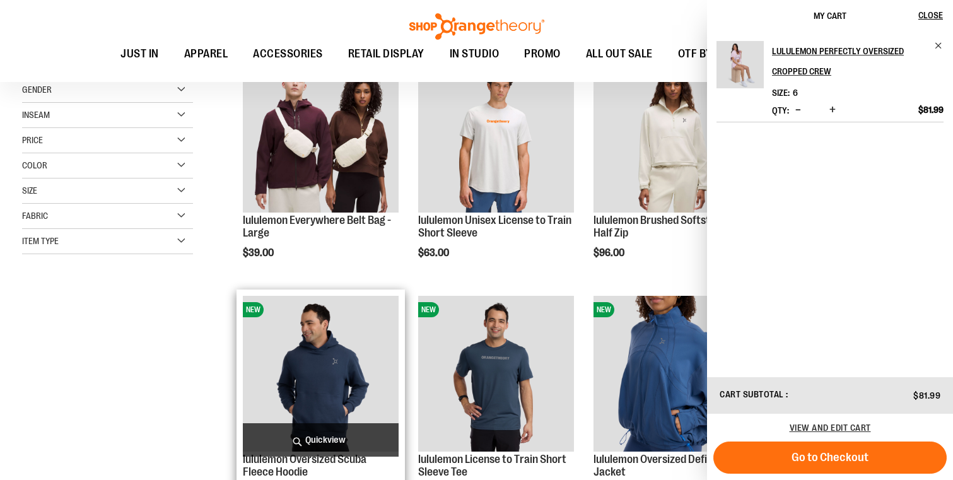
scroll to position [201, 0]
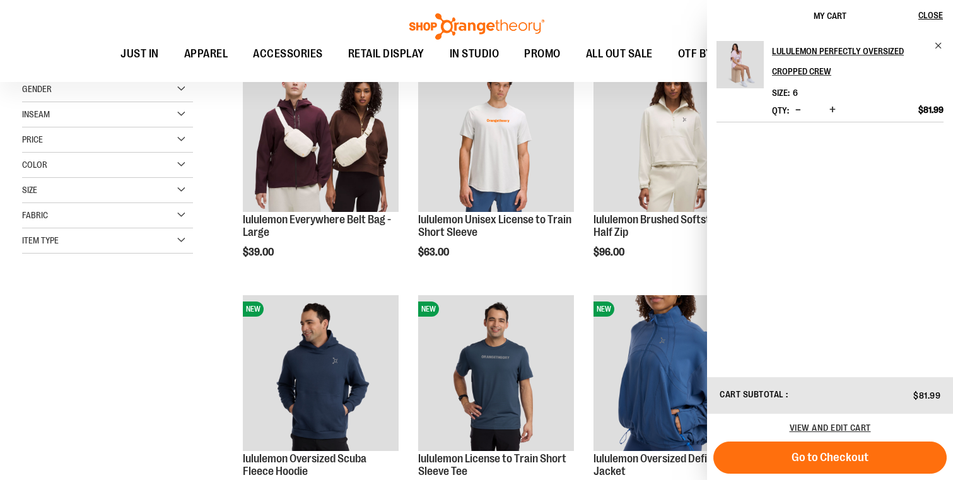
click at [620, 20] on div "Toggle Nav Search Popular Suggestions Advanced Search" at bounding box center [476, 41] width 953 height 82
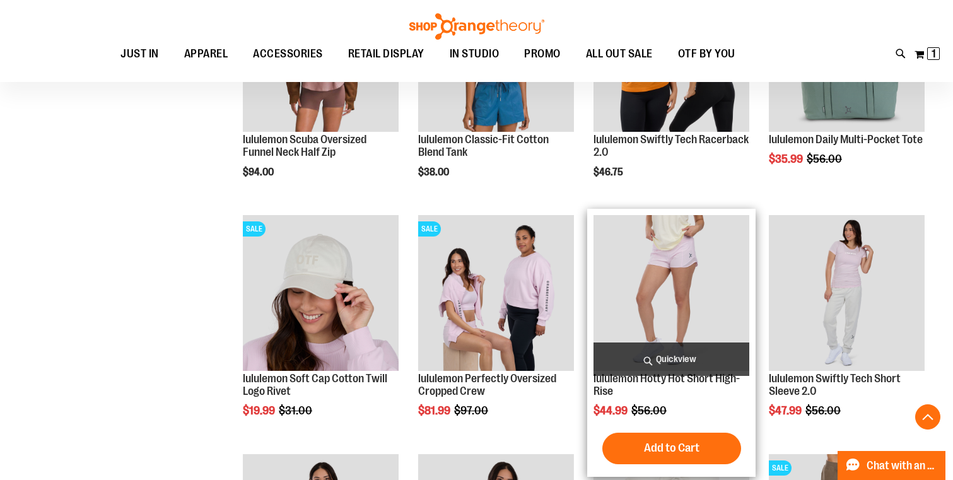
scroll to position [1004, 0]
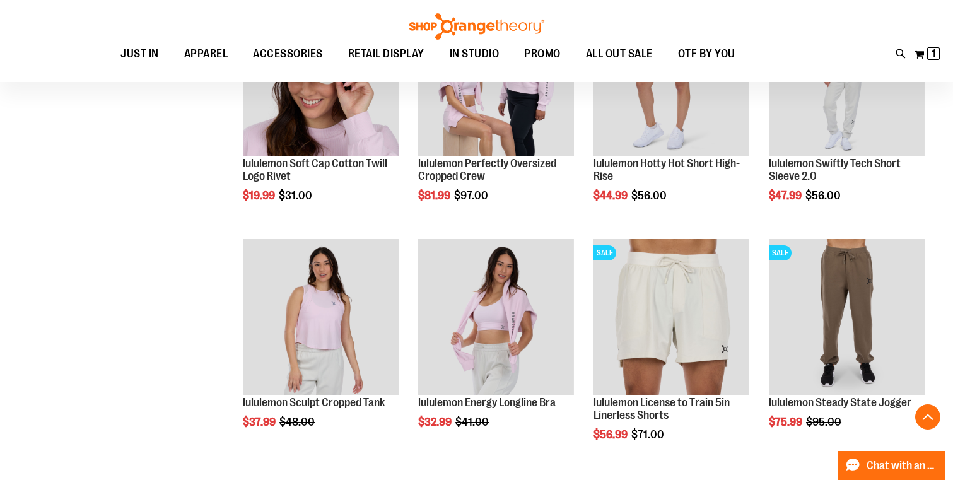
scroll to position [1155, 1]
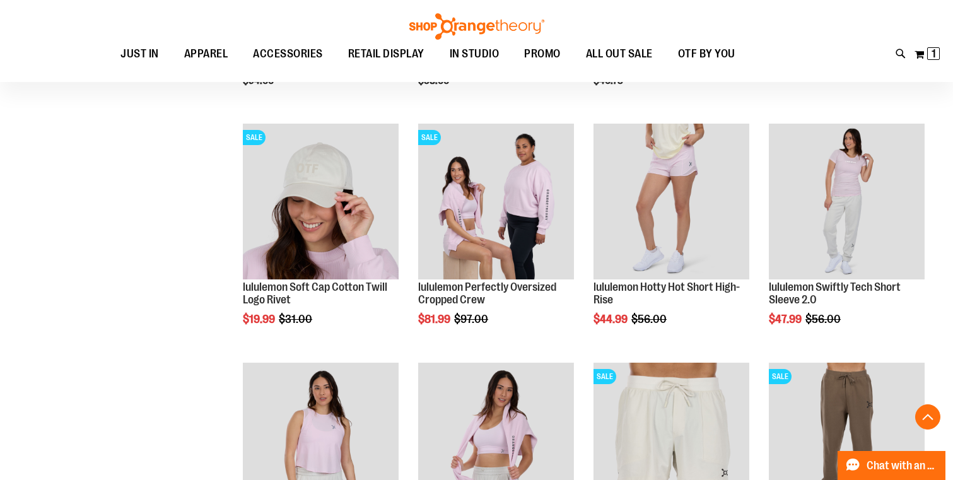
scroll to position [1067, 0]
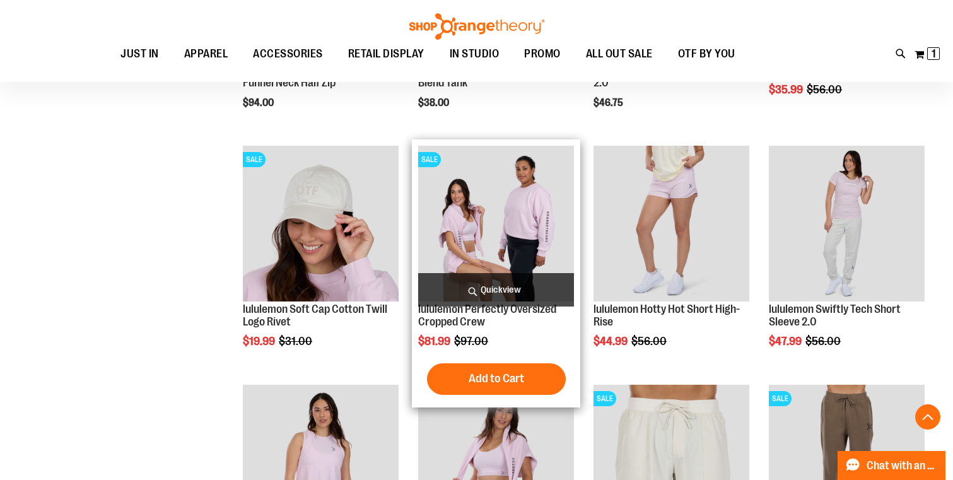
click at [504, 286] on span "Quickview" at bounding box center [496, 289] width 156 height 33
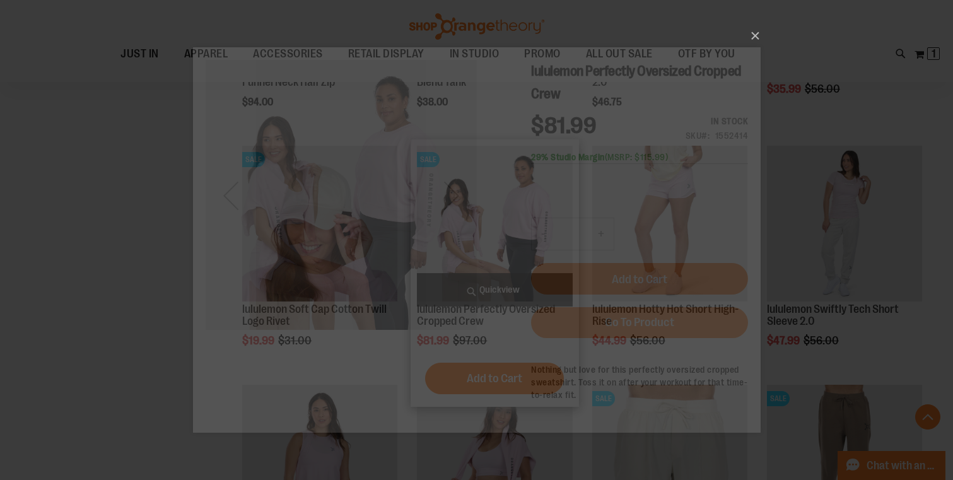
scroll to position [0, 0]
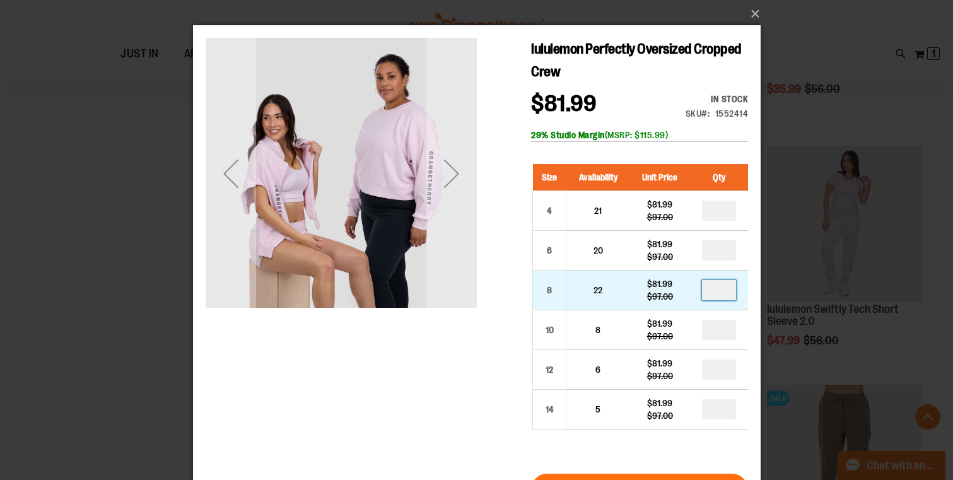
click at [733, 284] on input "number" at bounding box center [718, 290] width 34 height 20
type input "*"
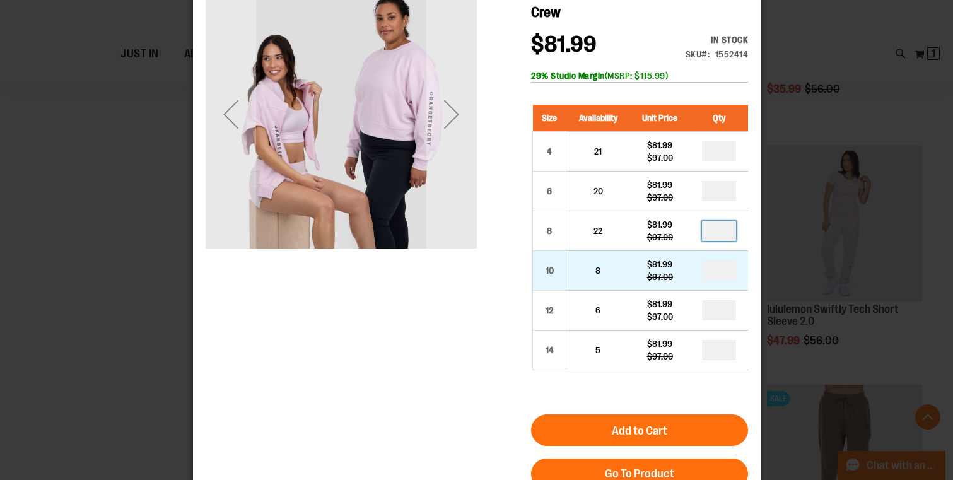
scroll to position [61, 0]
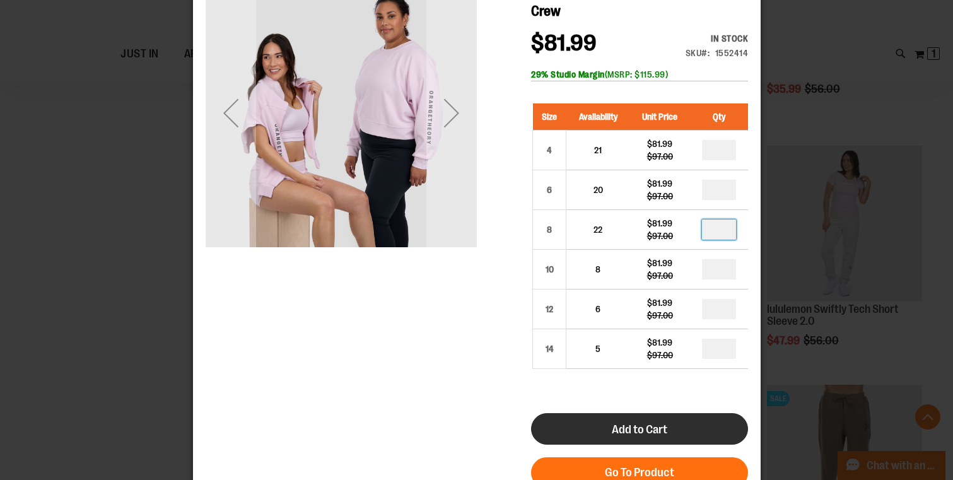
click at [648, 430] on span "Add to Cart" at bounding box center [638, 429] width 55 height 14
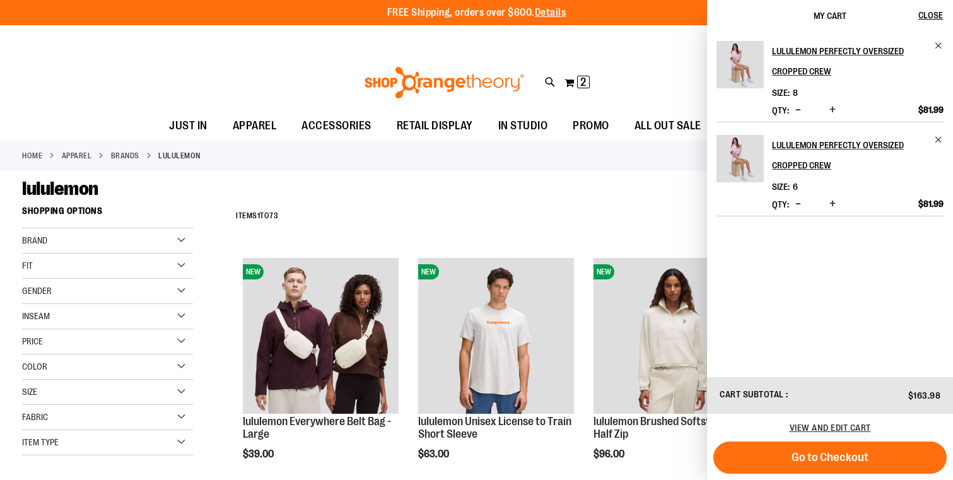
click at [645, 194] on div "lululemon" at bounding box center [476, 188] width 909 height 23
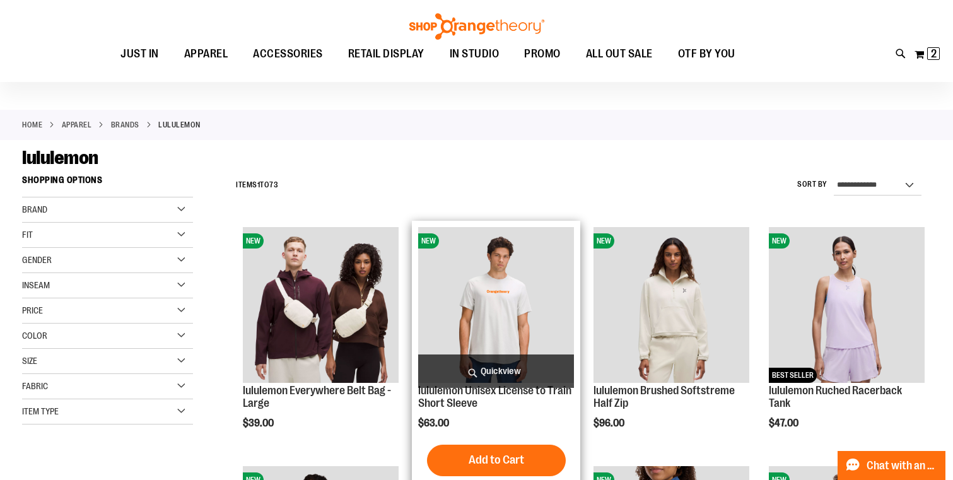
scroll to position [30, 0]
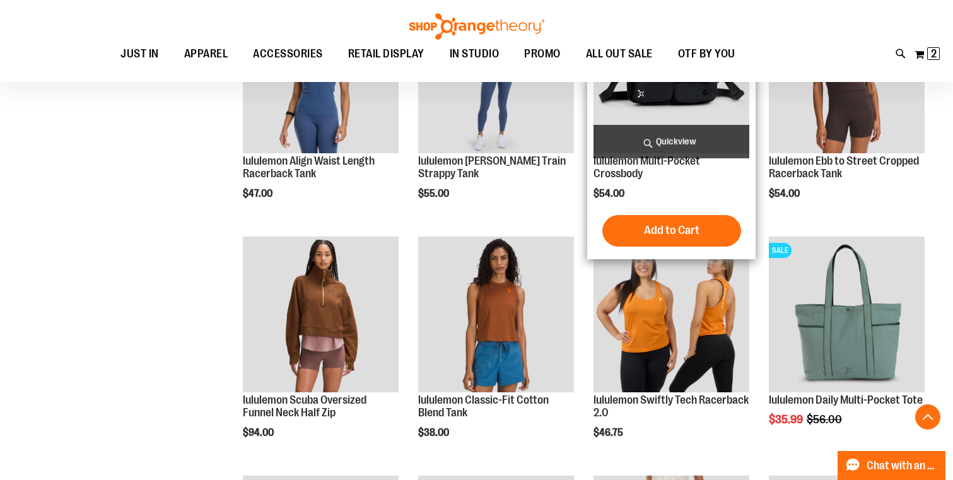
scroll to position [868, 0]
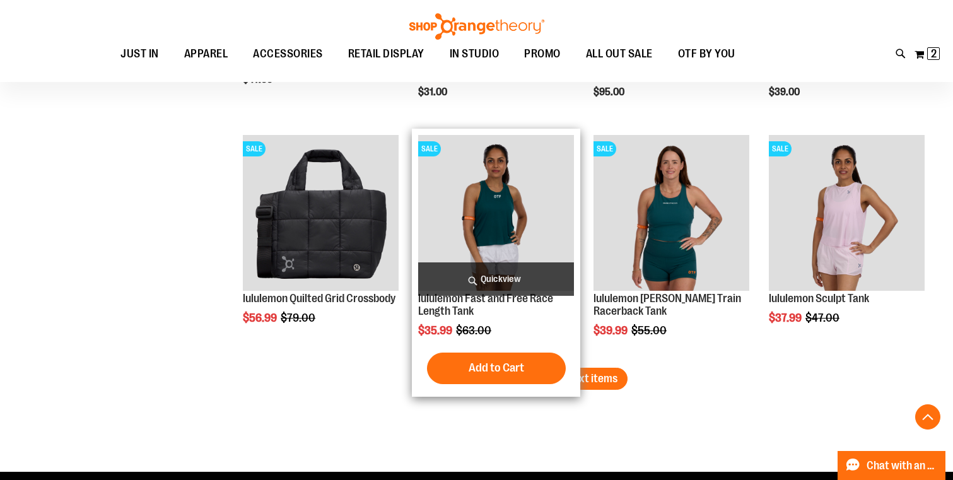
scroll to position [2040, 0]
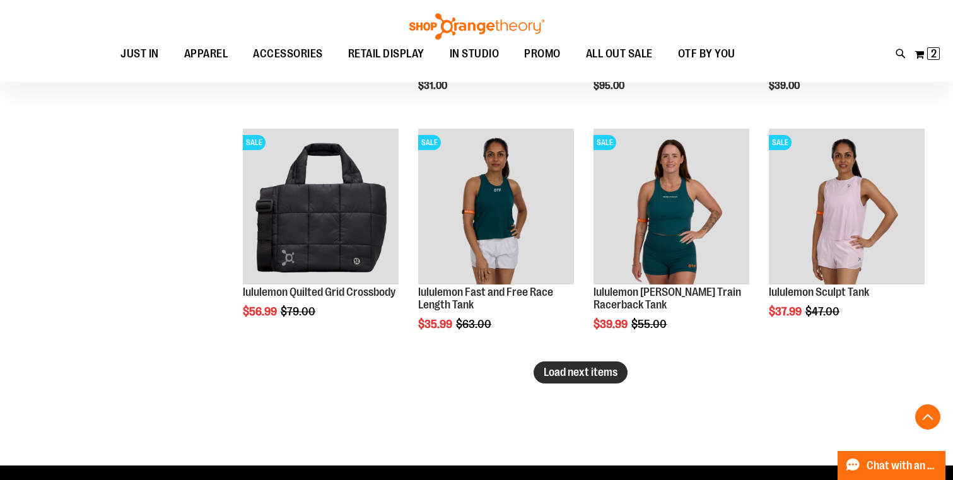
click at [552, 371] on span "Load next items" at bounding box center [581, 372] width 74 height 13
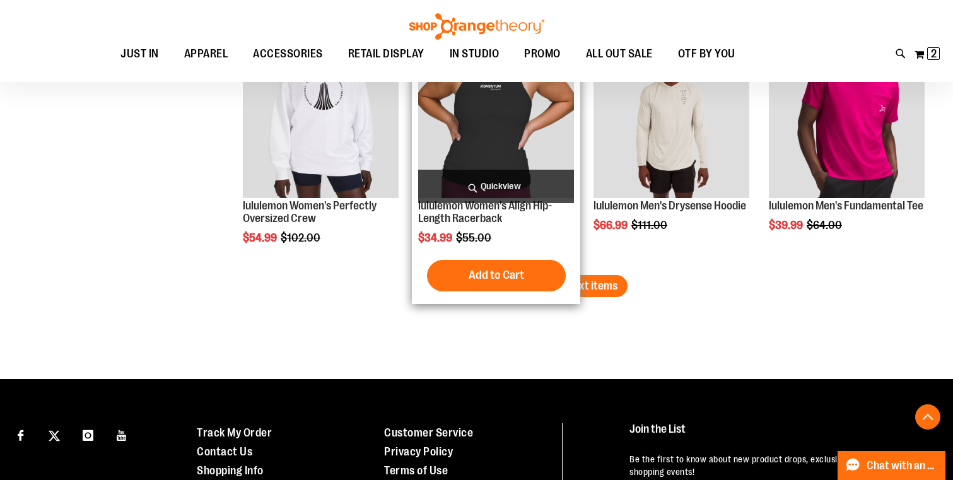
scroll to position [2844, 0]
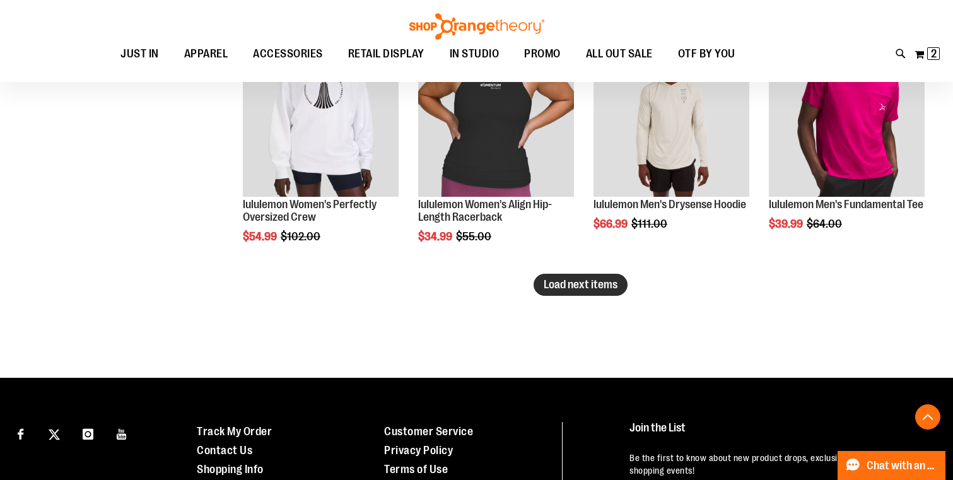
click at [613, 288] on span "Load next items" at bounding box center [581, 284] width 74 height 13
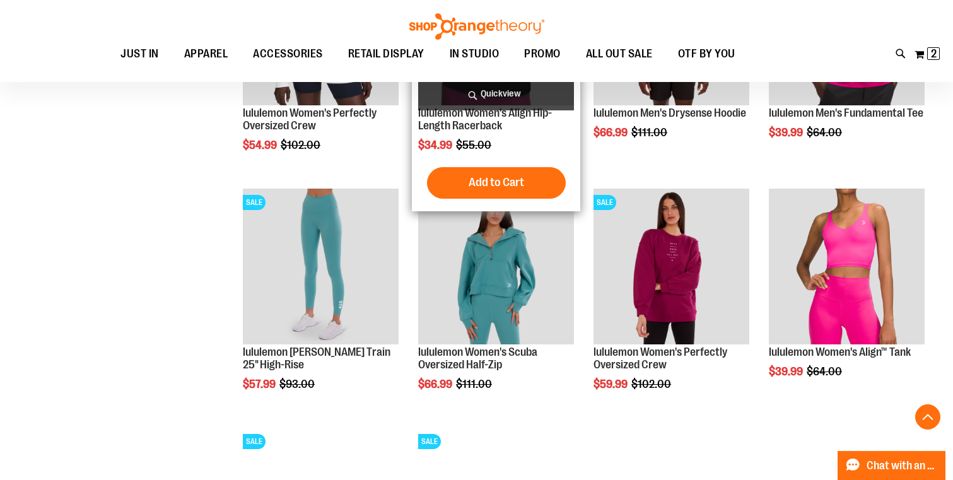
scroll to position [2953, 0]
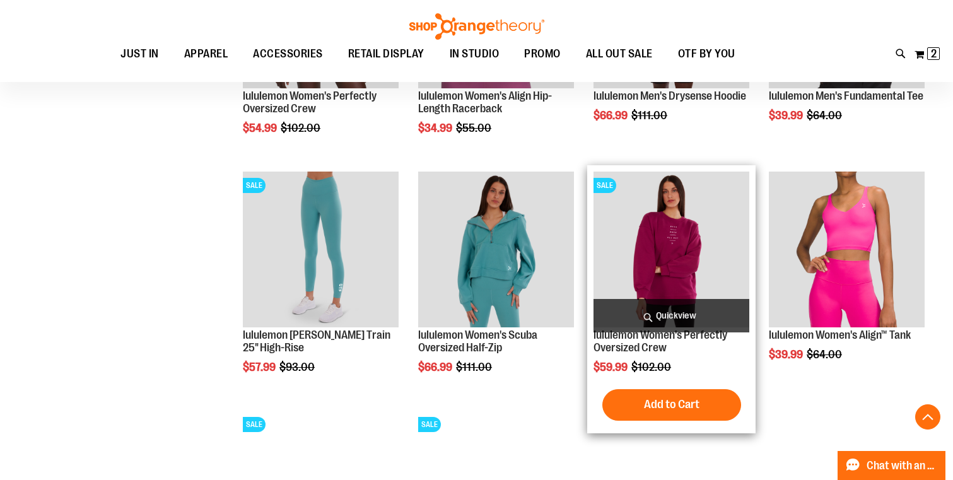
click at [690, 318] on span "Quickview" at bounding box center [671, 315] width 156 height 33
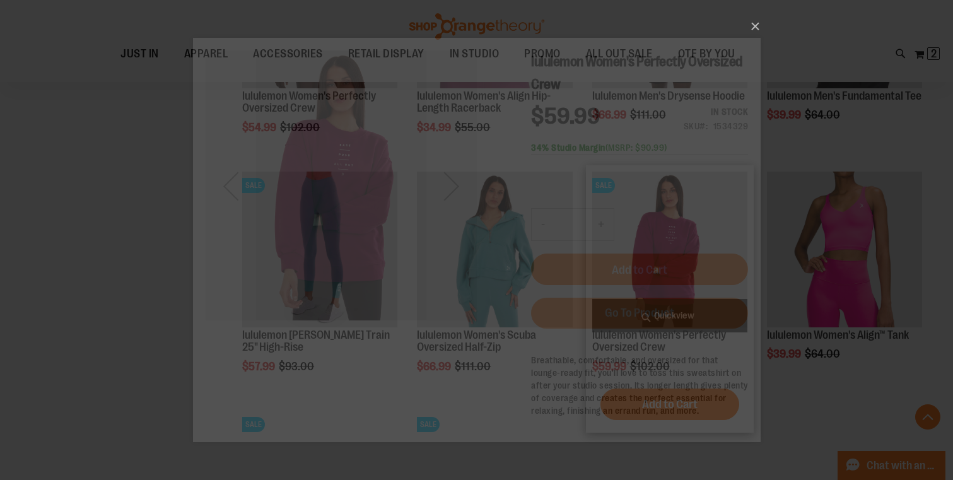
scroll to position [0, 0]
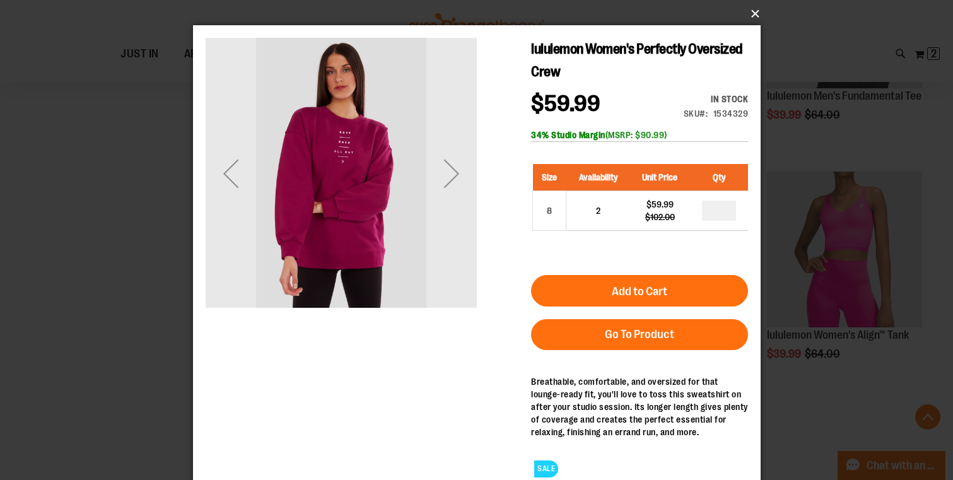
click at [754, 16] on button "×" at bounding box center [480, 14] width 567 height 28
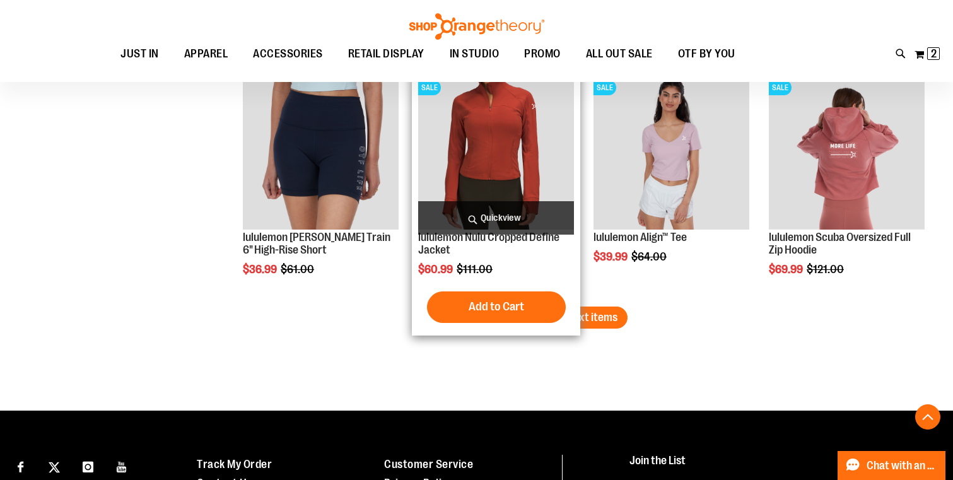
scroll to position [3539, 0]
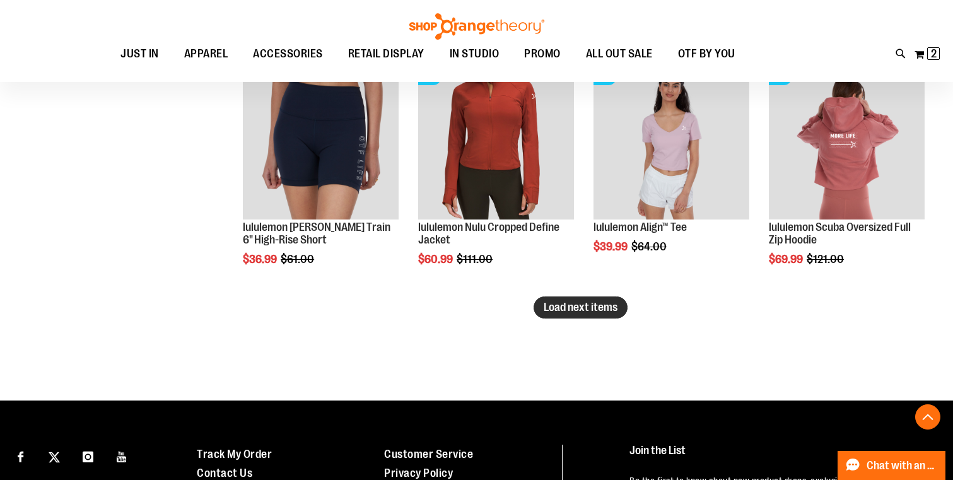
click at [588, 304] on span "Load next items" at bounding box center [581, 307] width 74 height 13
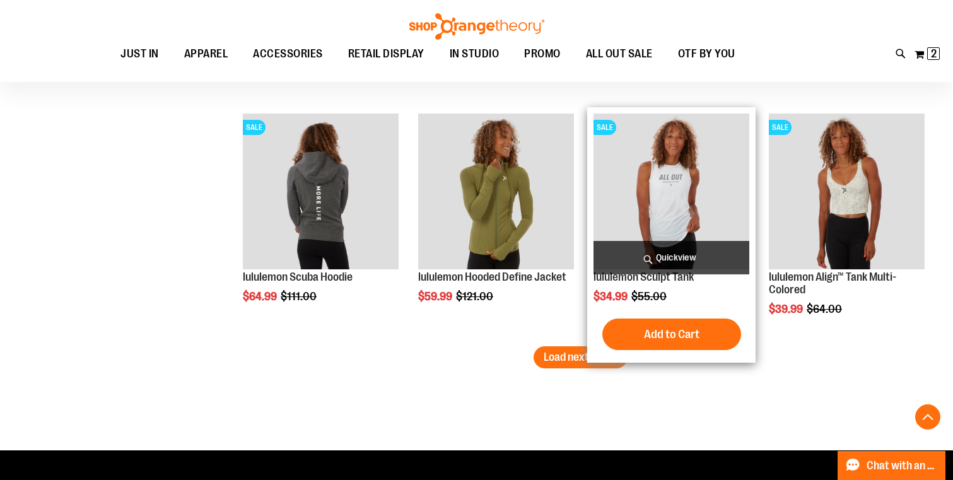
scroll to position [4211, 0]
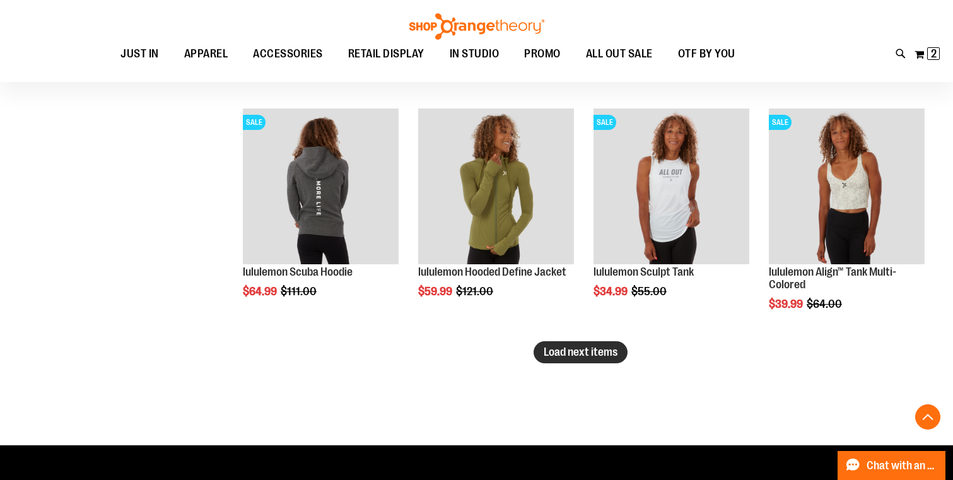
click at [569, 351] on span "Load next items" at bounding box center [581, 352] width 74 height 13
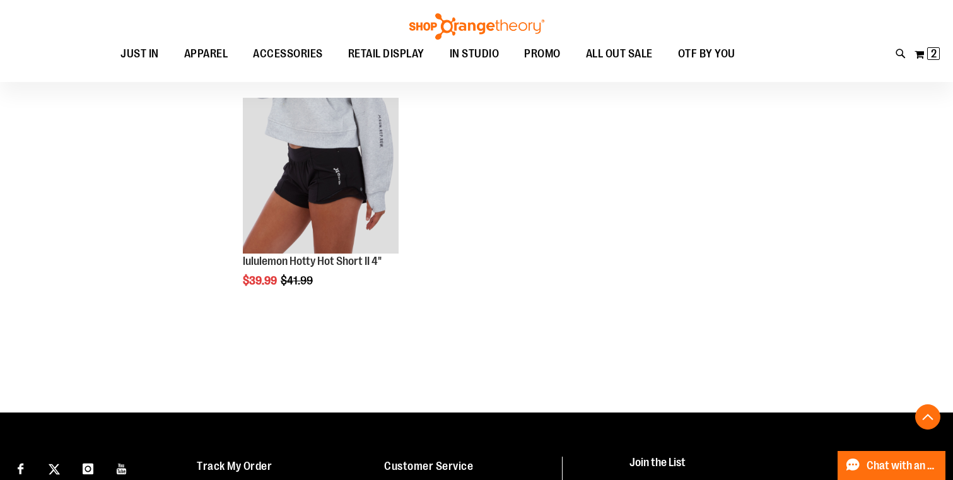
scroll to position [4504, 0]
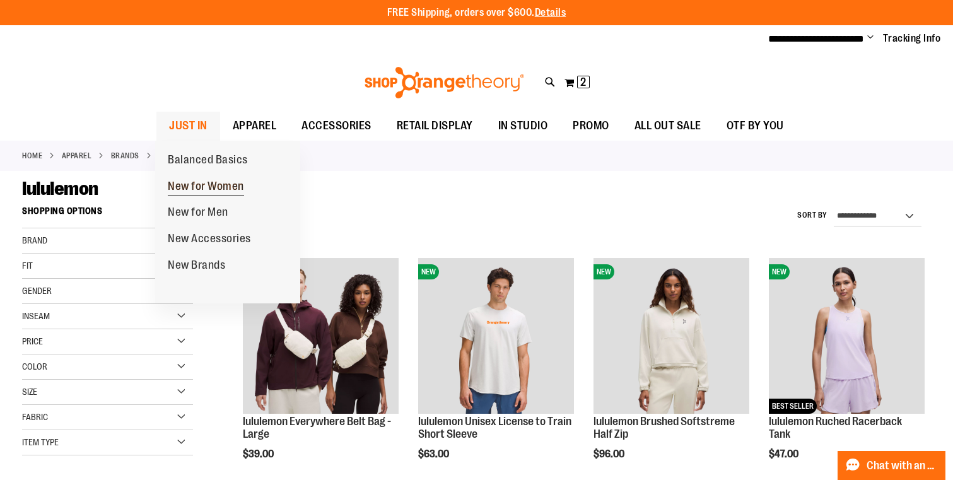
click at [199, 185] on span "New for Women" at bounding box center [206, 188] width 76 height 16
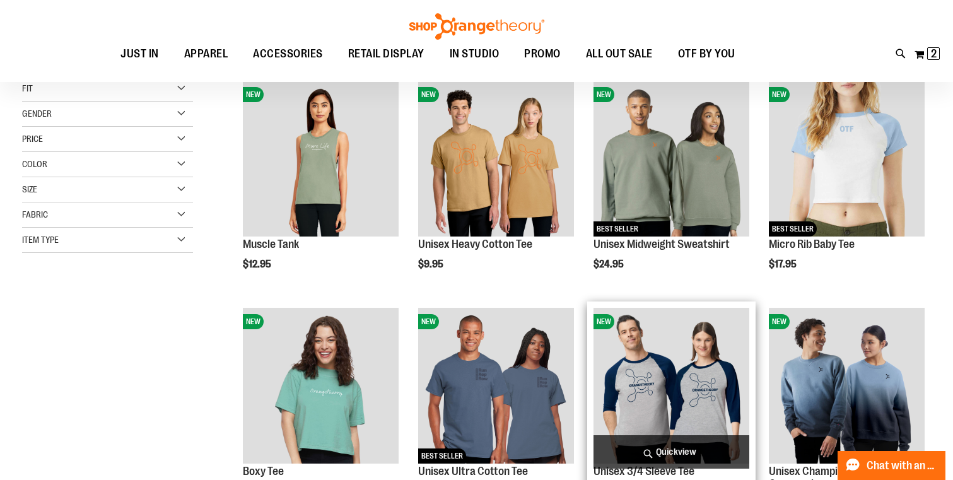
scroll to position [242, 0]
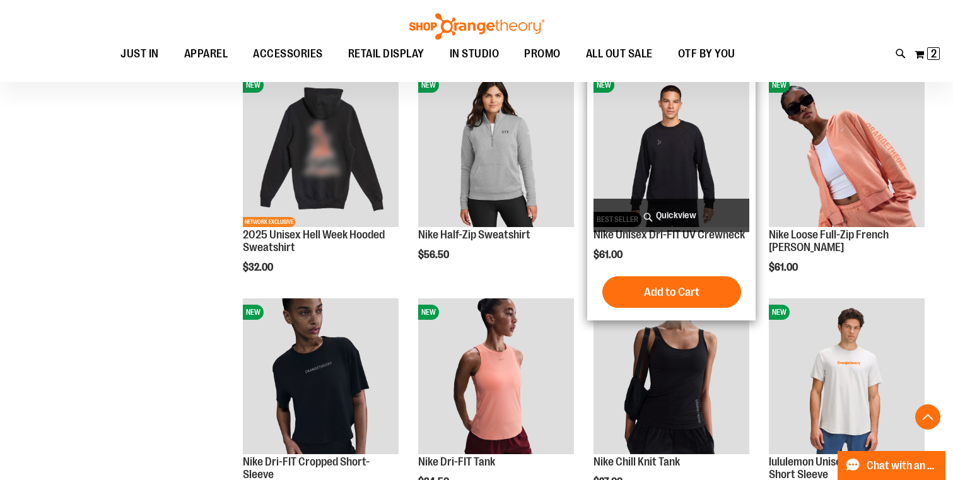
scroll to position [713, 0]
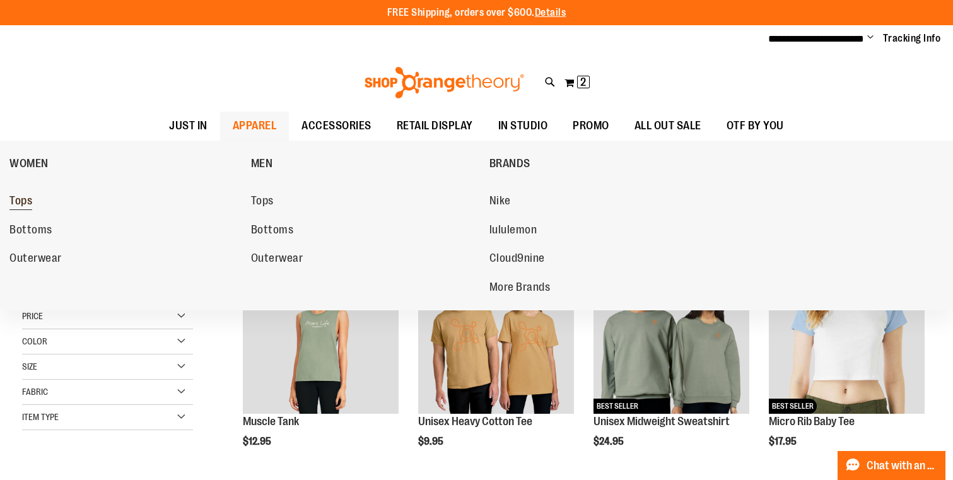
click at [23, 199] on span "Tops" at bounding box center [20, 202] width 23 height 16
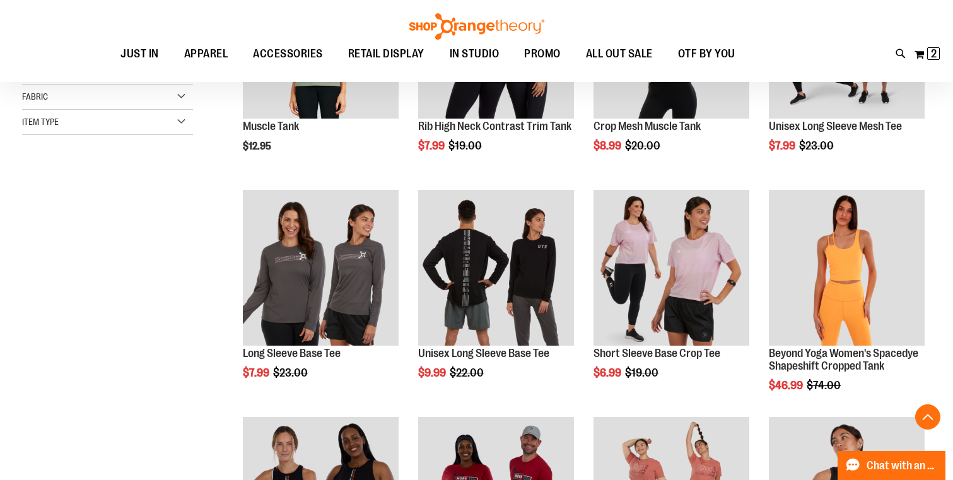
scroll to position [297, 0]
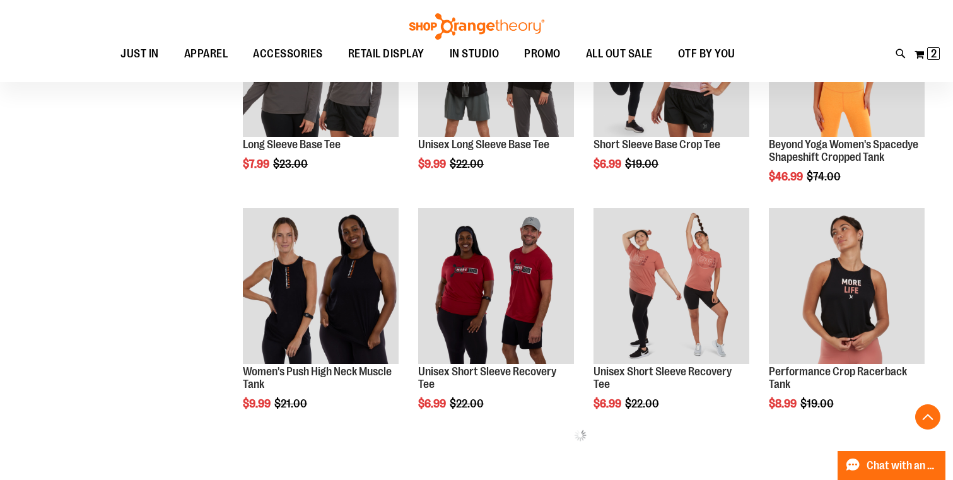
scroll to position [526, 0]
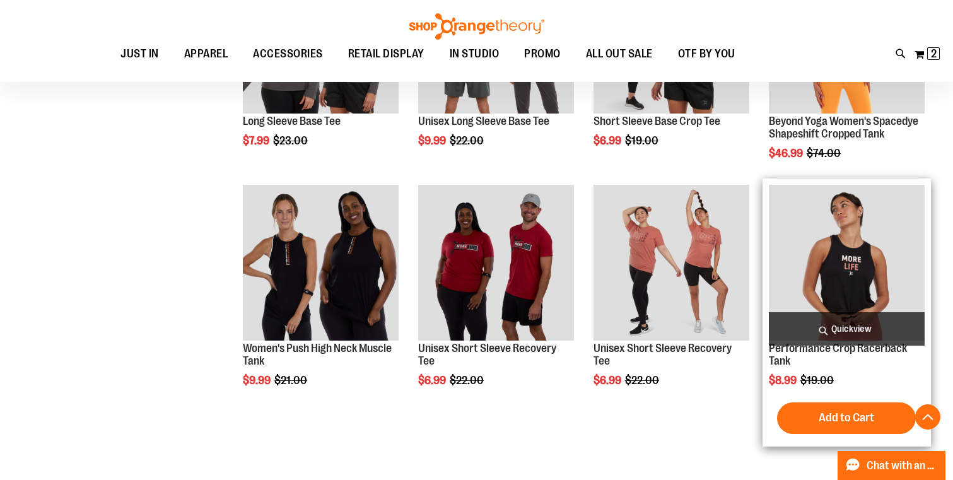
click at [854, 337] on span "Quickview" at bounding box center [847, 328] width 156 height 33
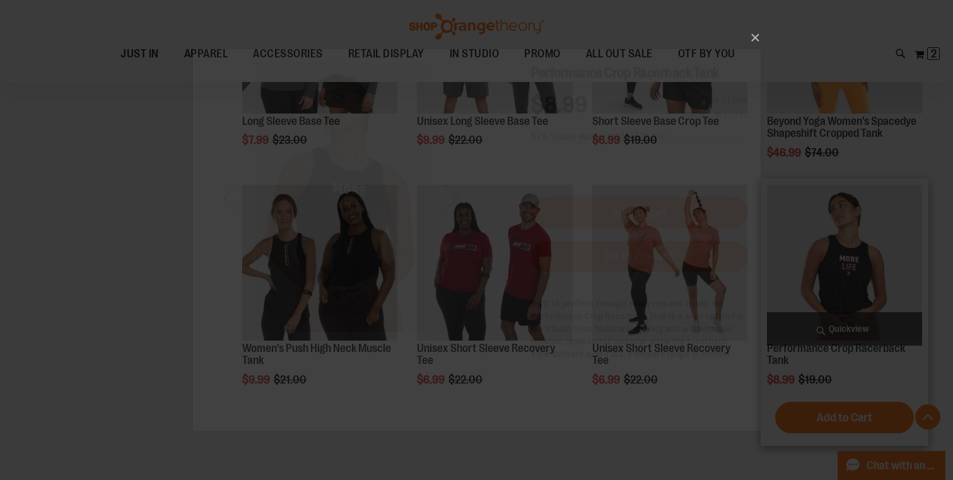
scroll to position [0, 0]
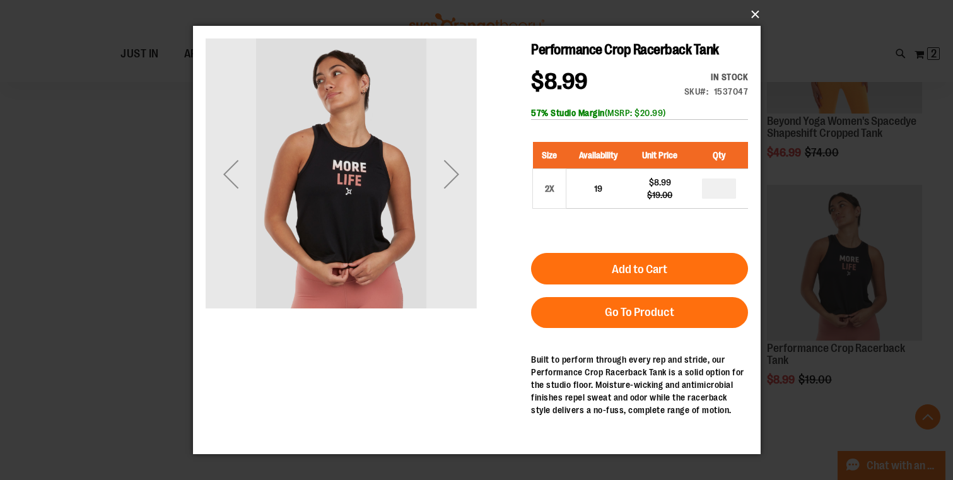
click at [755, 17] on button "×" at bounding box center [480, 15] width 567 height 28
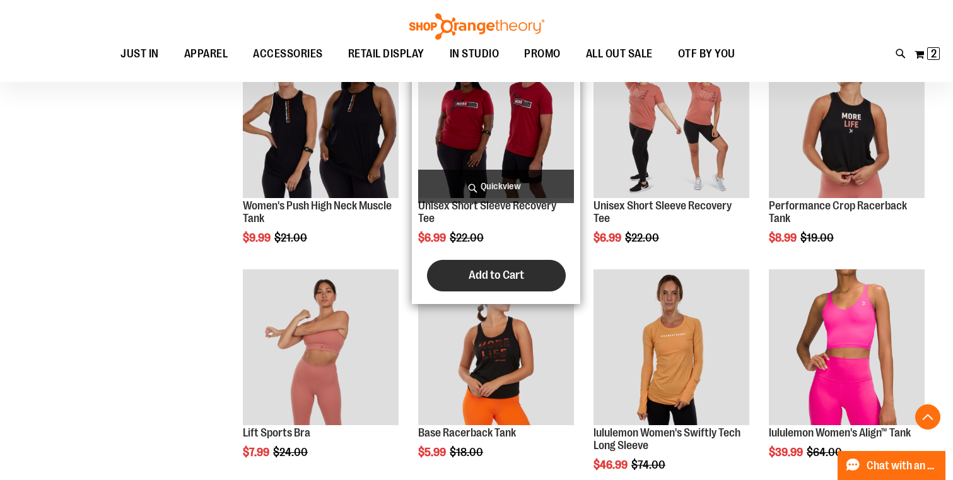
scroll to position [834, 0]
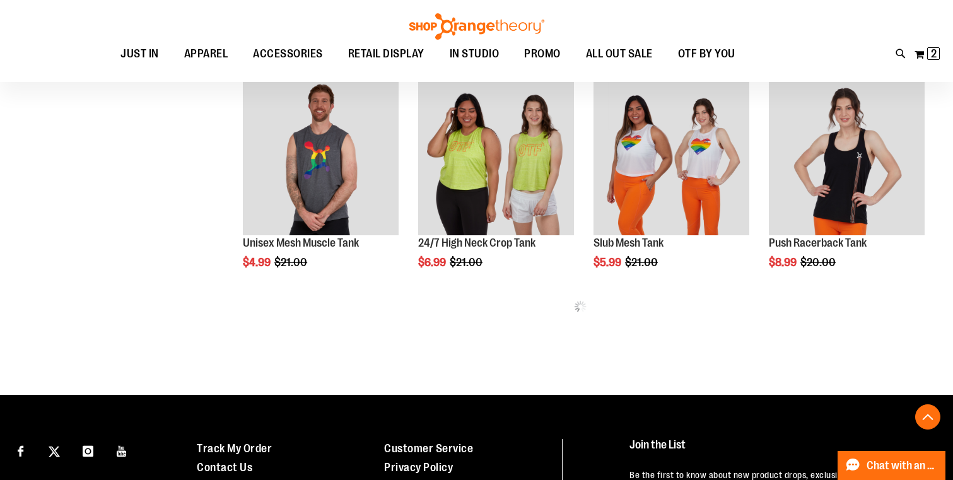
scroll to position [1311, 0]
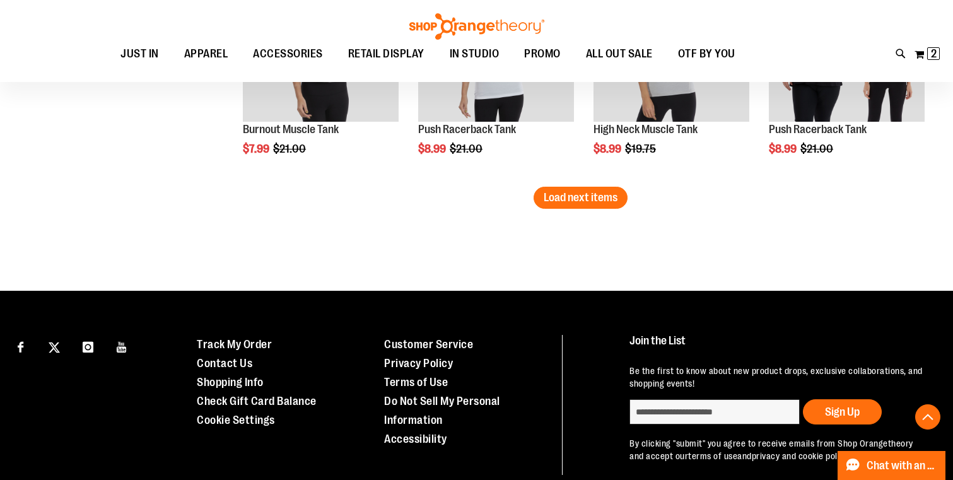
scroll to position [2108, 0]
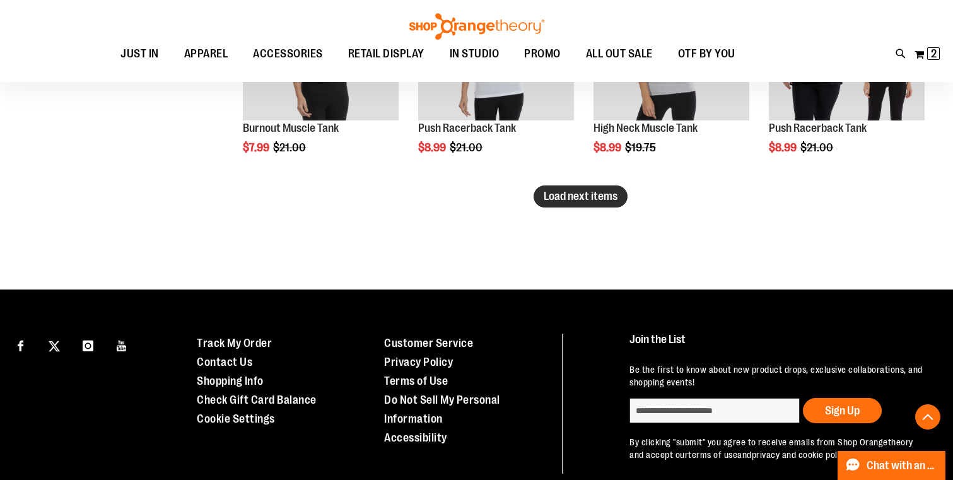
click at [604, 196] on span "Load next items" at bounding box center [581, 196] width 74 height 13
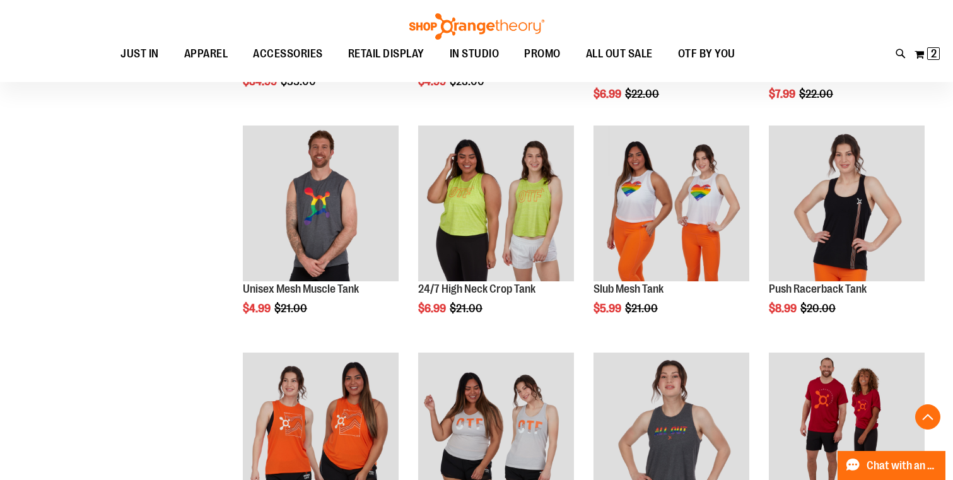
scroll to position [888, 0]
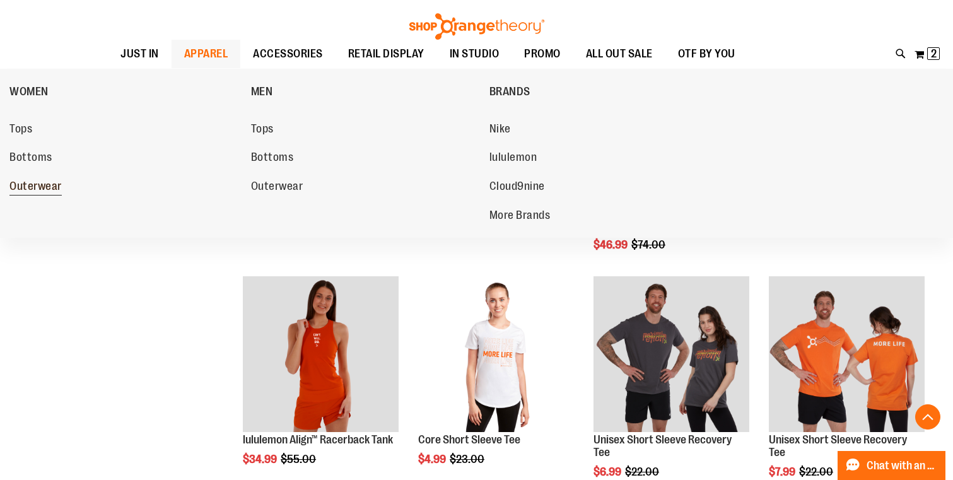
click at [50, 183] on span "Outerwear" at bounding box center [35, 188] width 52 height 16
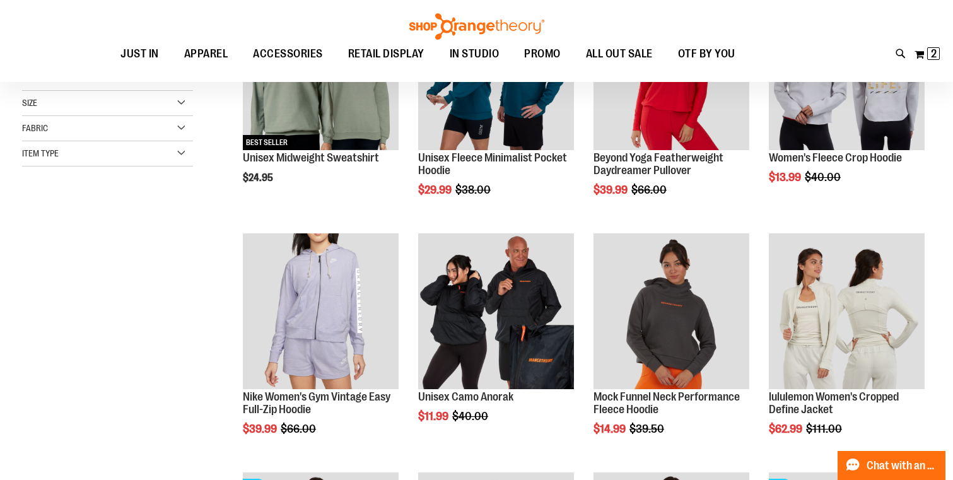
scroll to position [124, 0]
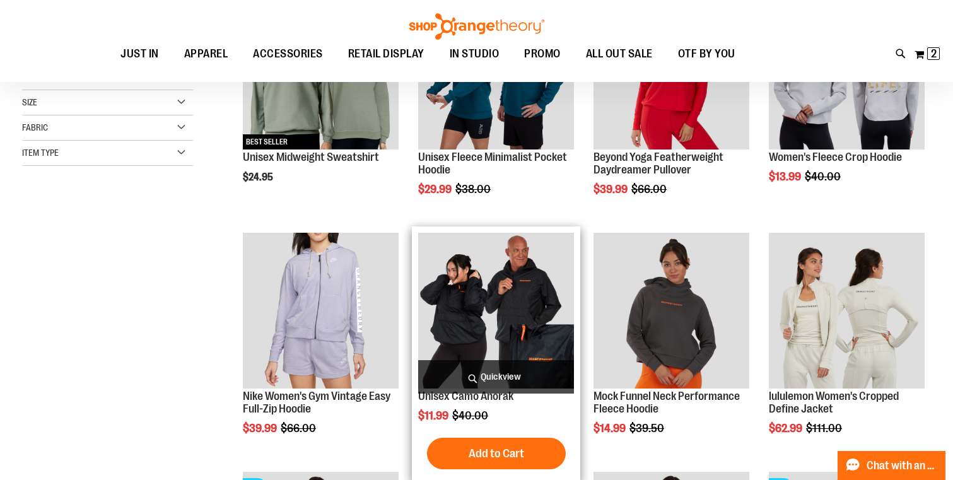
click at [489, 382] on span "Quickview" at bounding box center [496, 376] width 156 height 33
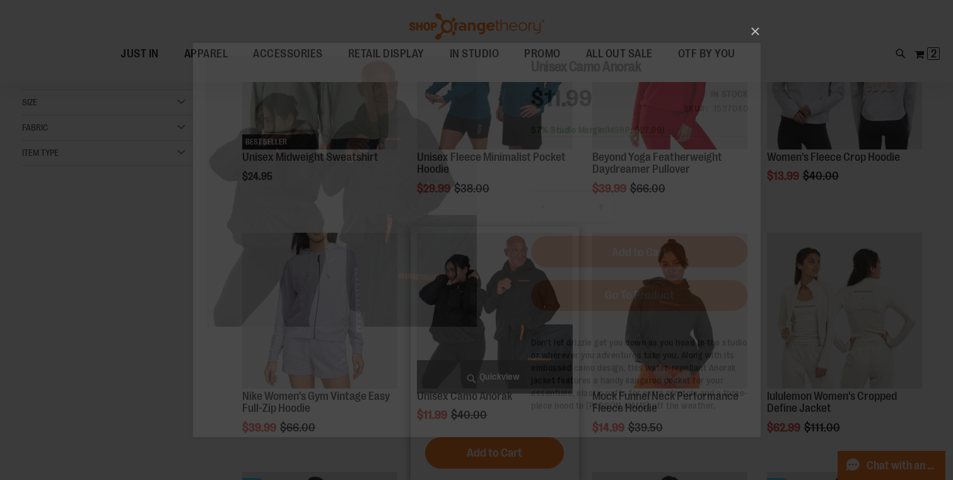
scroll to position [0, 0]
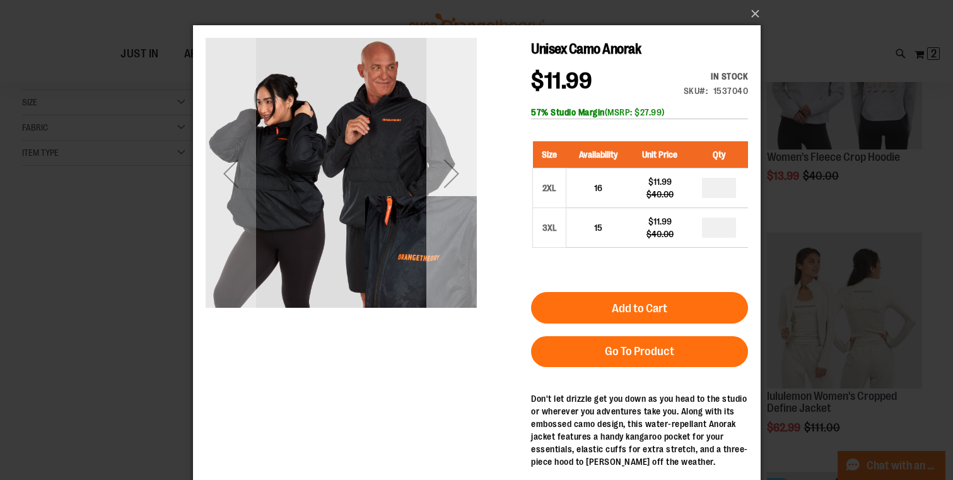
click at [455, 168] on div "Next" at bounding box center [451, 173] width 50 height 50
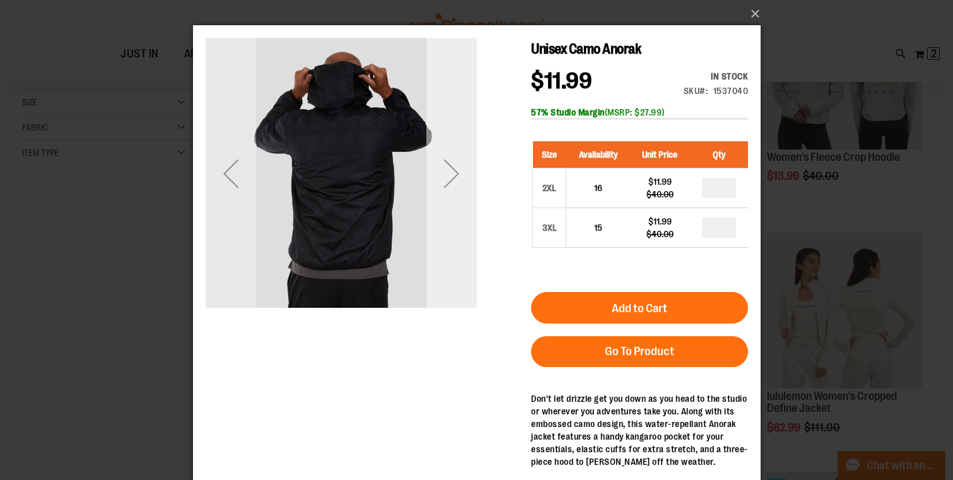
click at [455, 168] on div "Next" at bounding box center [451, 173] width 50 height 50
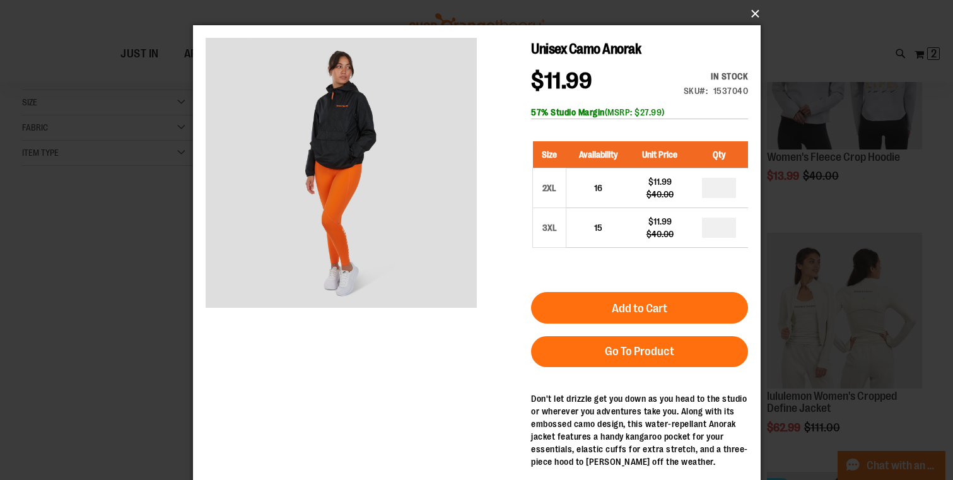
click at [752, 10] on button "×" at bounding box center [480, 14] width 567 height 28
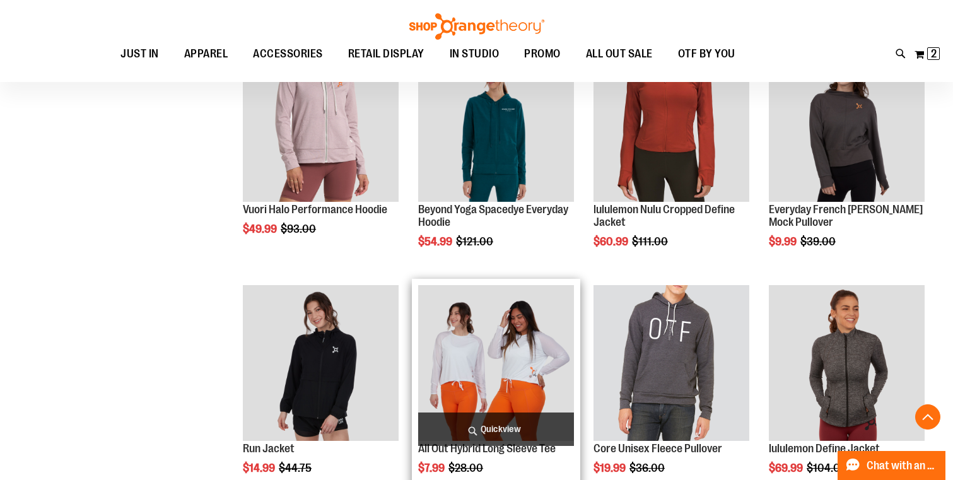
scroll to position [820, 0]
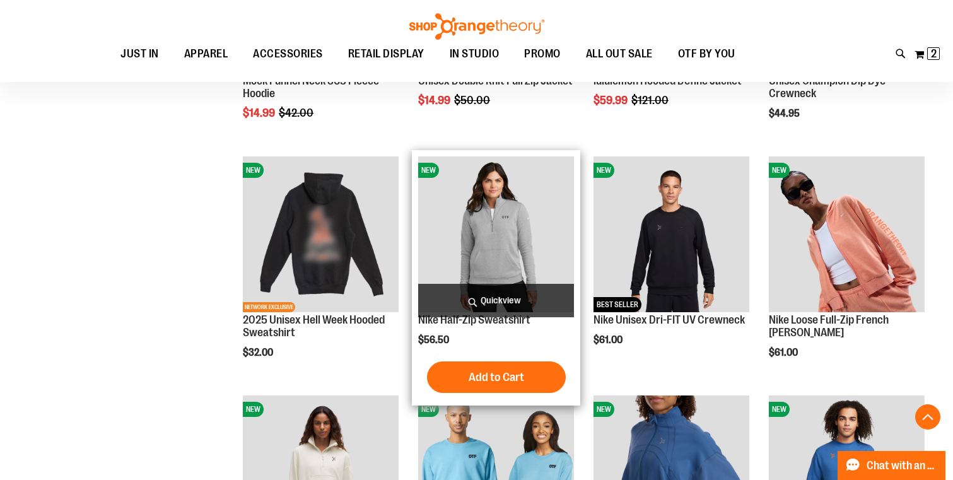
scroll to position [1660, 1]
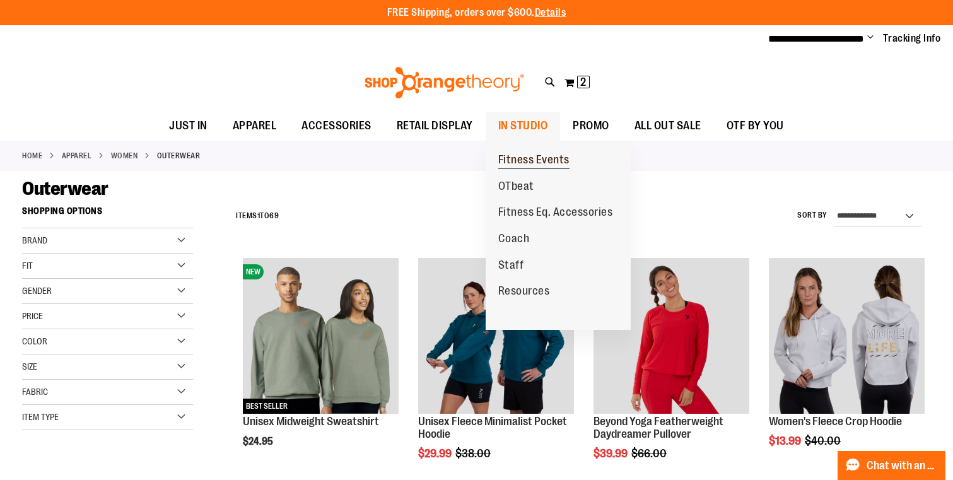
click at [516, 162] on span "Fitness Events" at bounding box center [533, 161] width 71 height 16
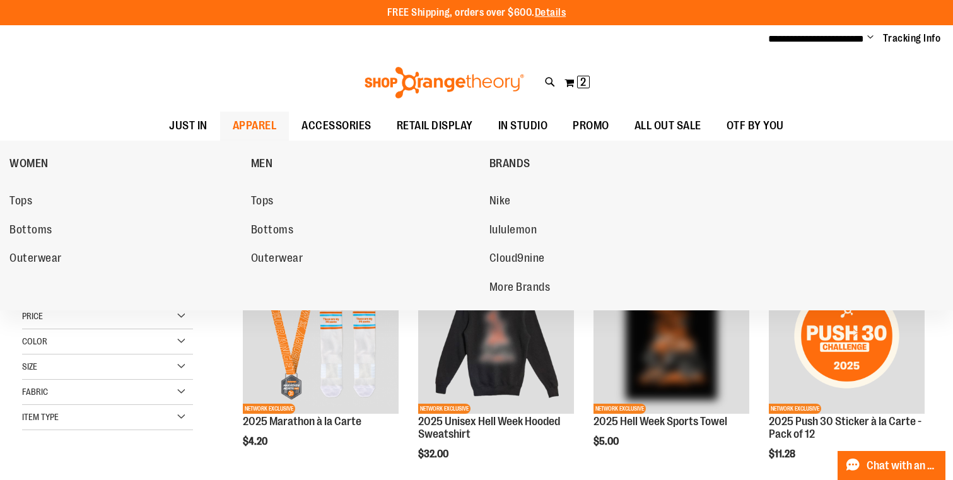
click at [268, 118] on span "APPAREL" at bounding box center [255, 126] width 44 height 28
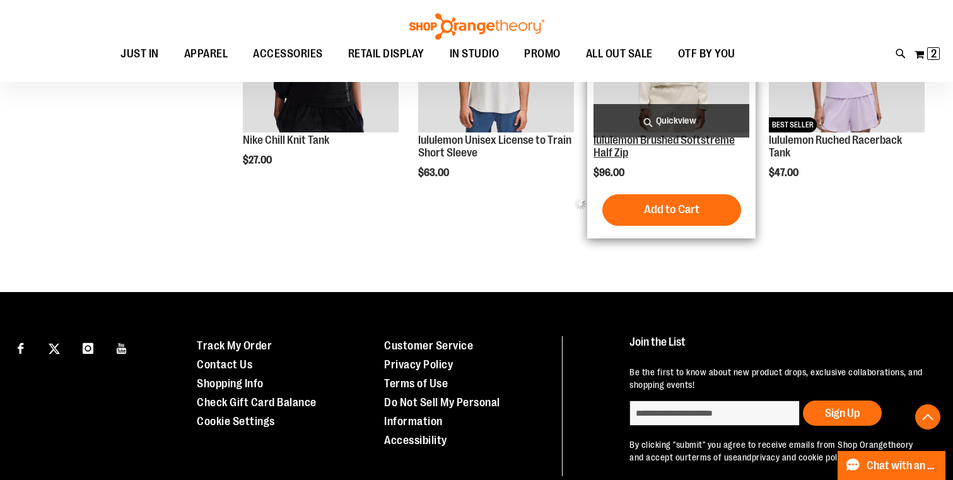
scroll to position [735, 0]
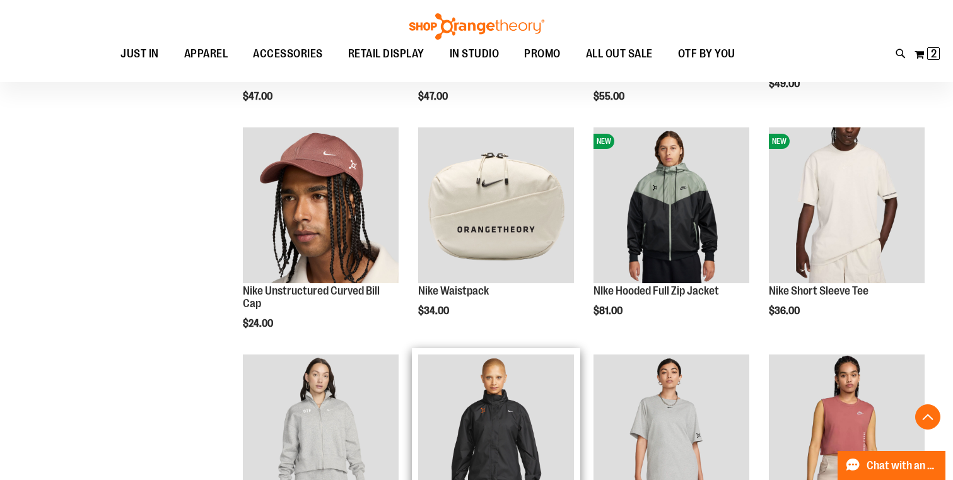
scroll to position [1491, 0]
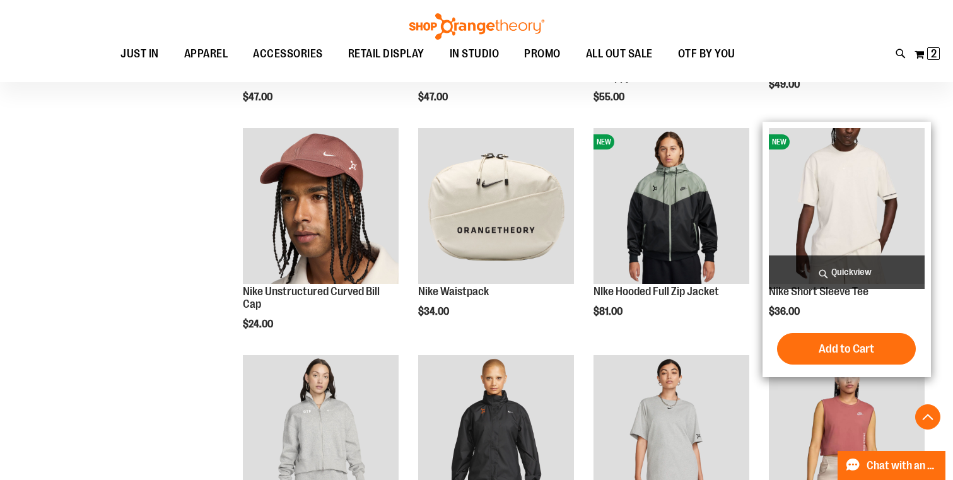
click at [864, 269] on span "Quickview" at bounding box center [847, 271] width 156 height 33
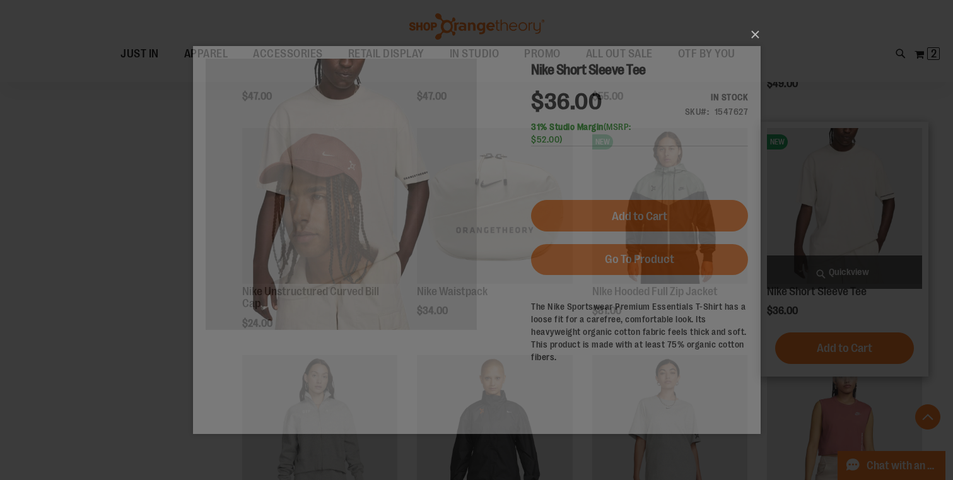
scroll to position [0, 0]
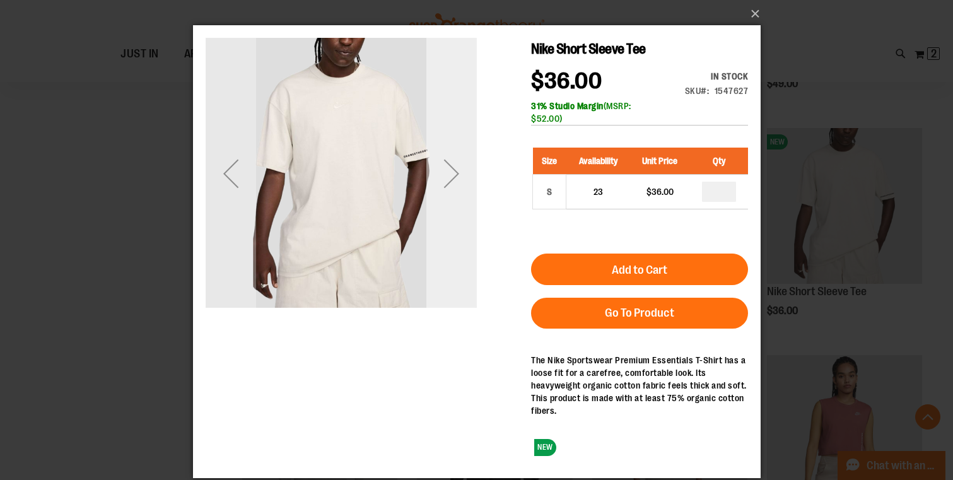
click at [457, 176] on div "Next" at bounding box center [451, 173] width 50 height 50
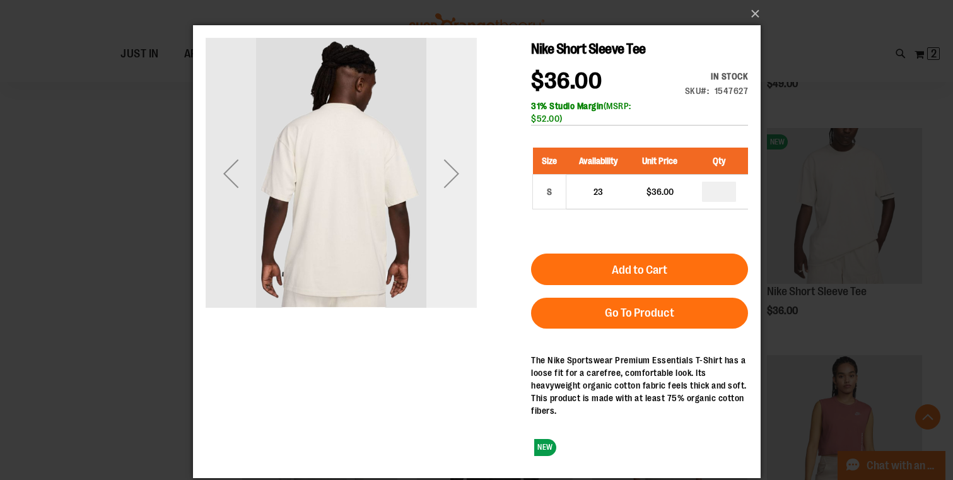
click at [457, 176] on div "Next" at bounding box center [451, 173] width 50 height 50
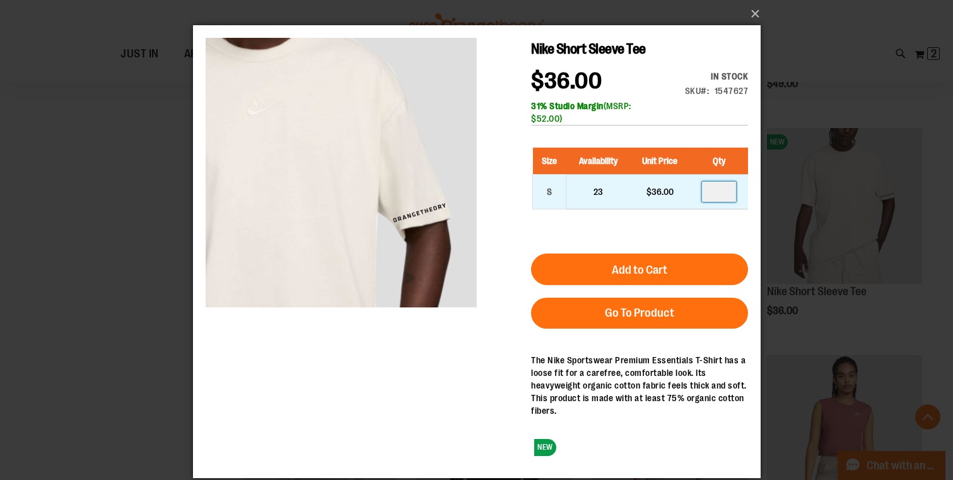
click at [732, 188] on input "number" at bounding box center [718, 192] width 34 height 20
type input "*"
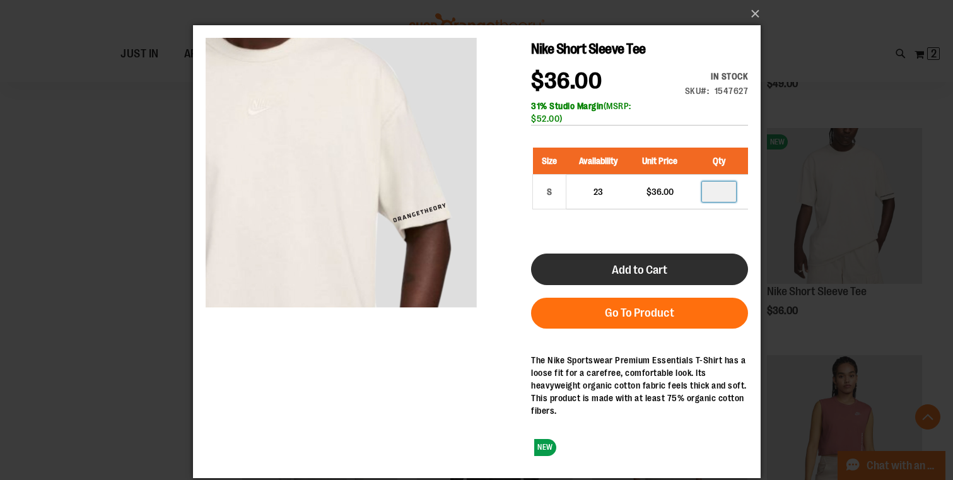
click at [696, 265] on button "Add to Cart" at bounding box center [638, 269] width 217 height 32
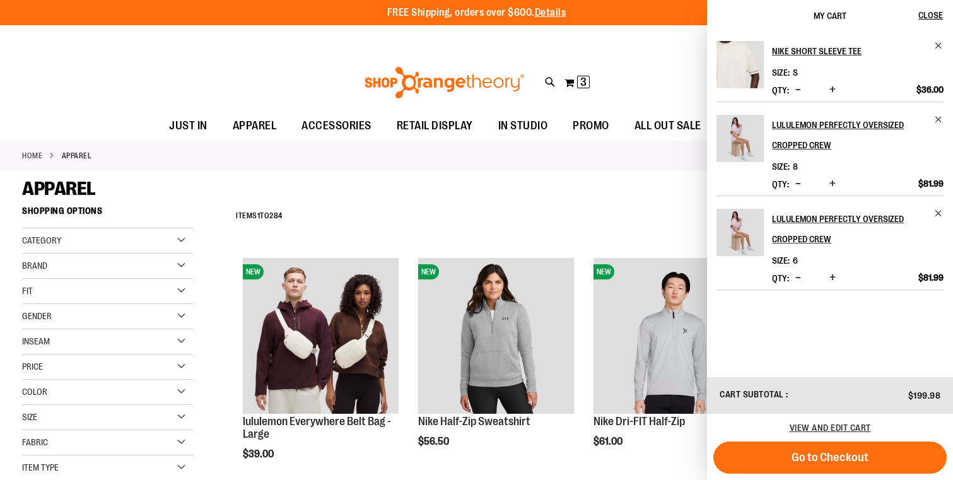
click at [641, 64] on div "Toggle Nav Search Popular Suggestions Advanced Search" at bounding box center [476, 83] width 953 height 58
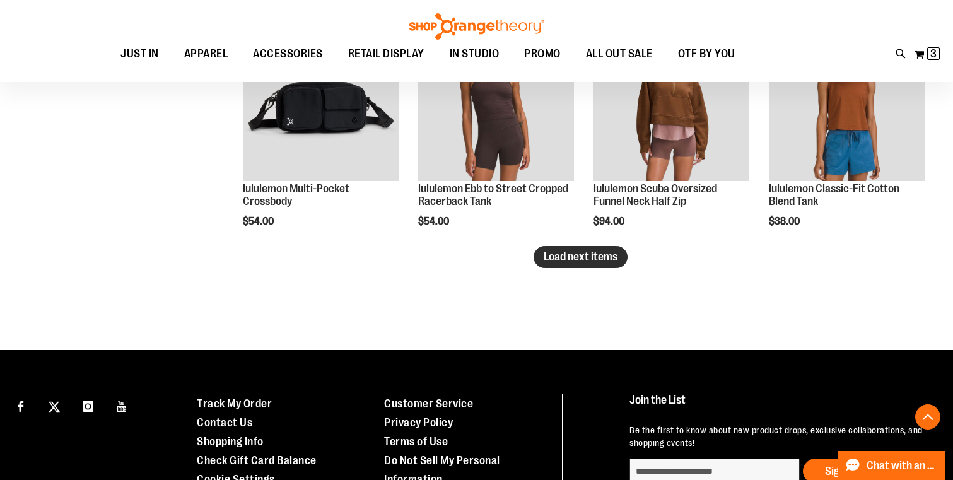
scroll to position [2046, 0]
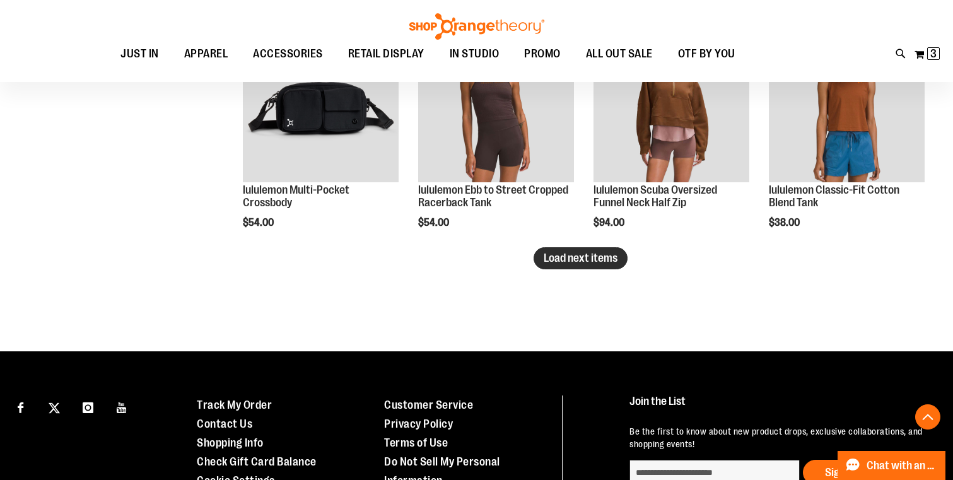
click at [576, 259] on span "Load next items" at bounding box center [581, 258] width 74 height 13
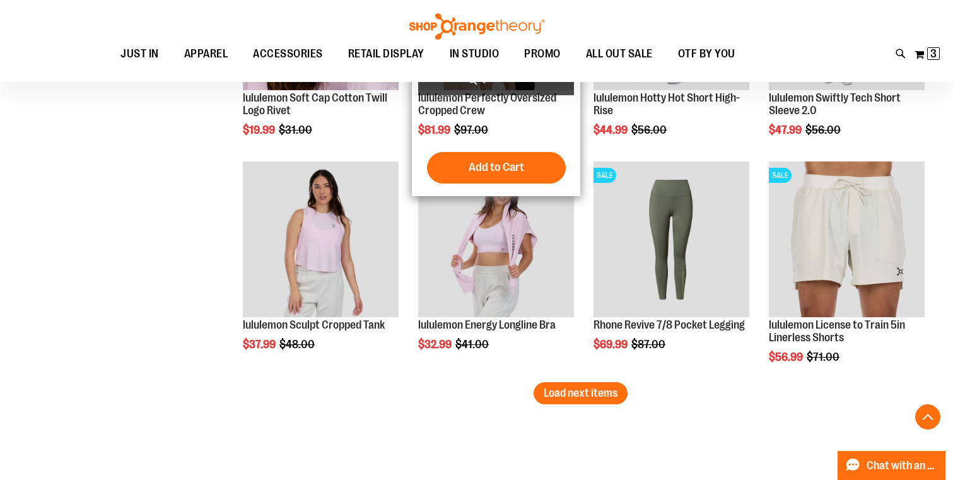
scroll to position [2598, 0]
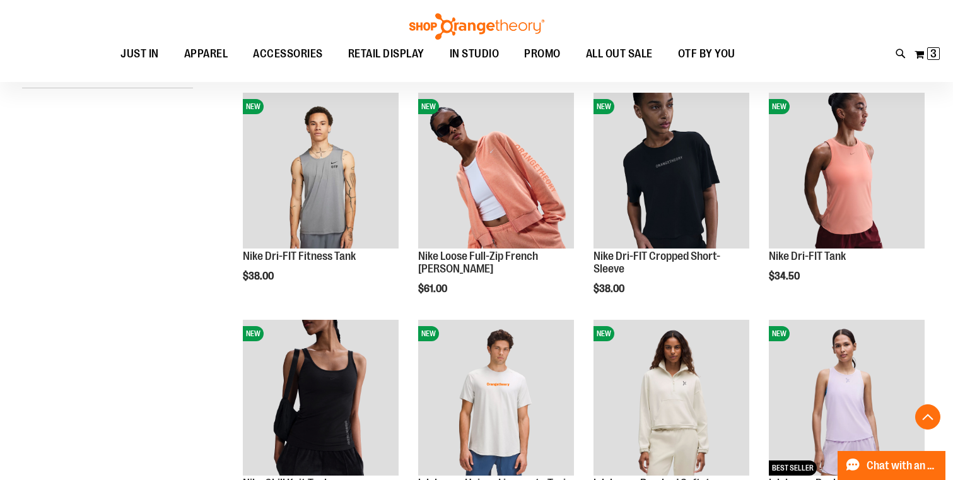
scroll to position [389, 0]
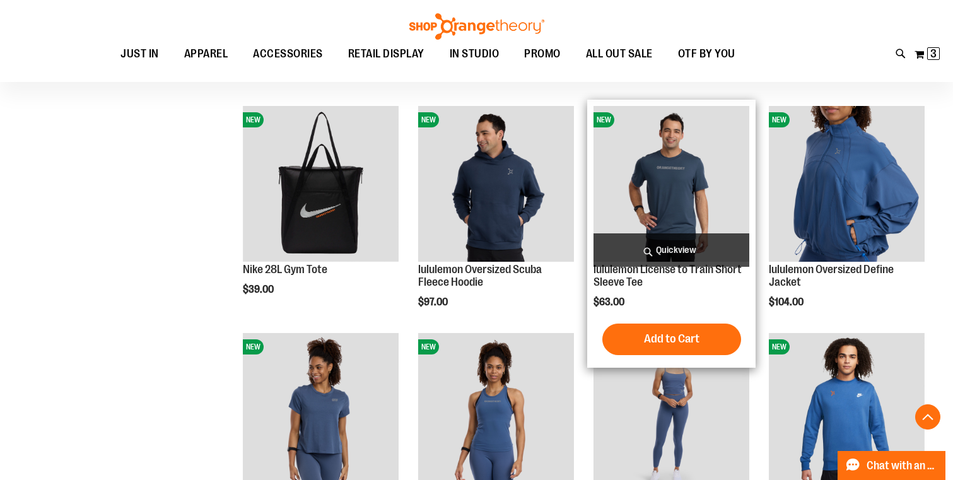
scroll to position [1062, 0]
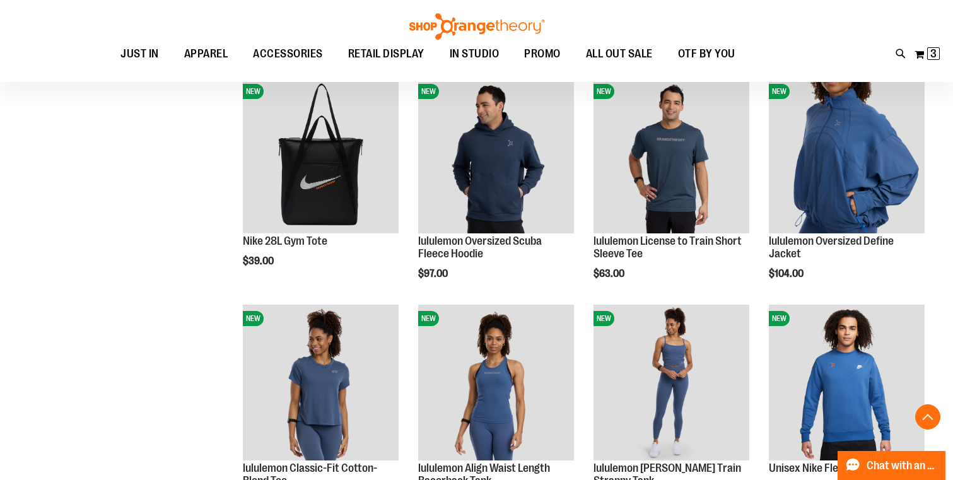
scroll to position [1074, 0]
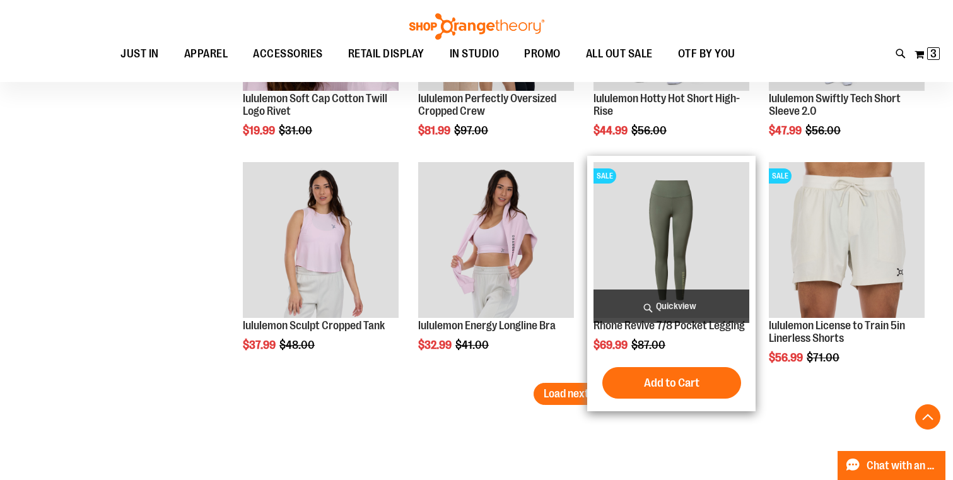
scroll to position [2592, 0]
